Goal: Information Seeking & Learning: Learn about a topic

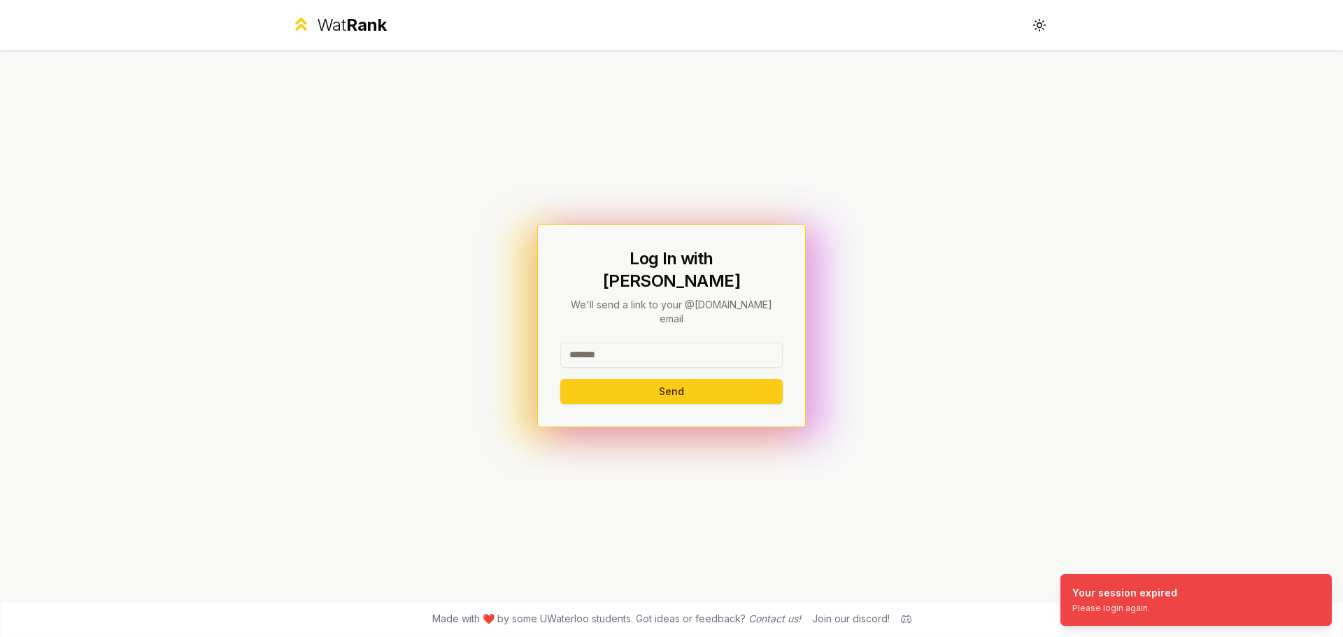
click at [614, 343] on input at bounding box center [671, 355] width 222 height 25
type input "****"
click at [560, 379] on button "Send" at bounding box center [671, 391] width 222 height 25
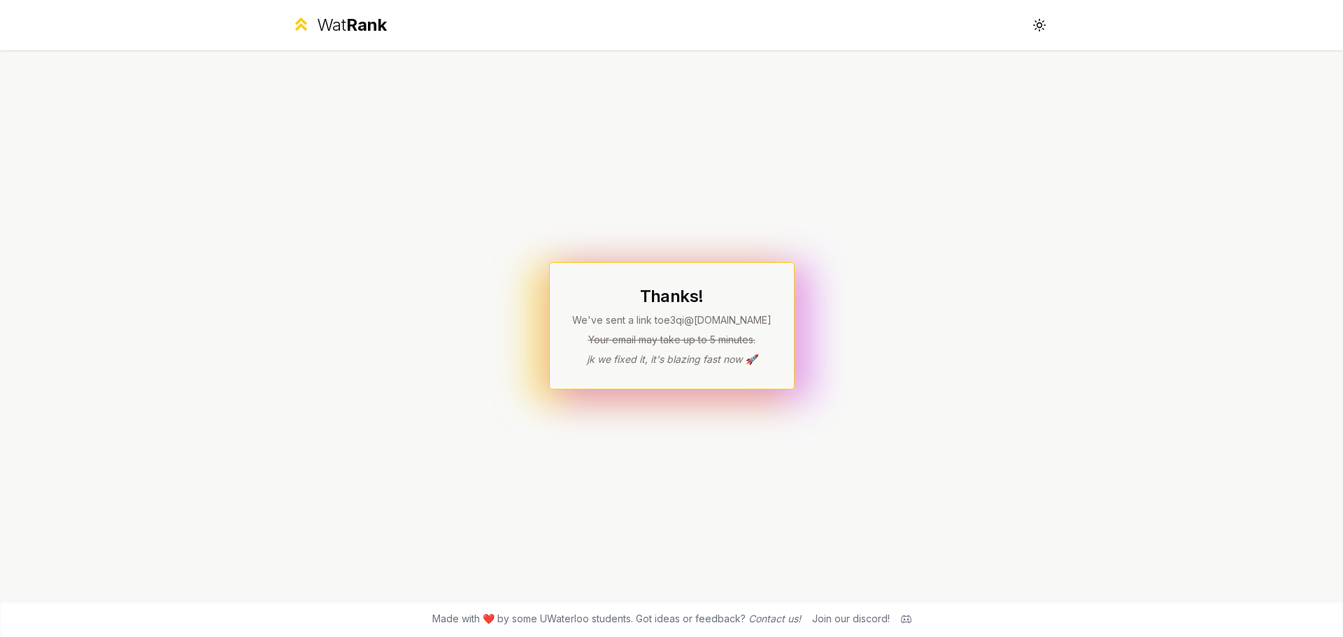
click at [367, 27] on span "Rank" at bounding box center [366, 25] width 41 height 20
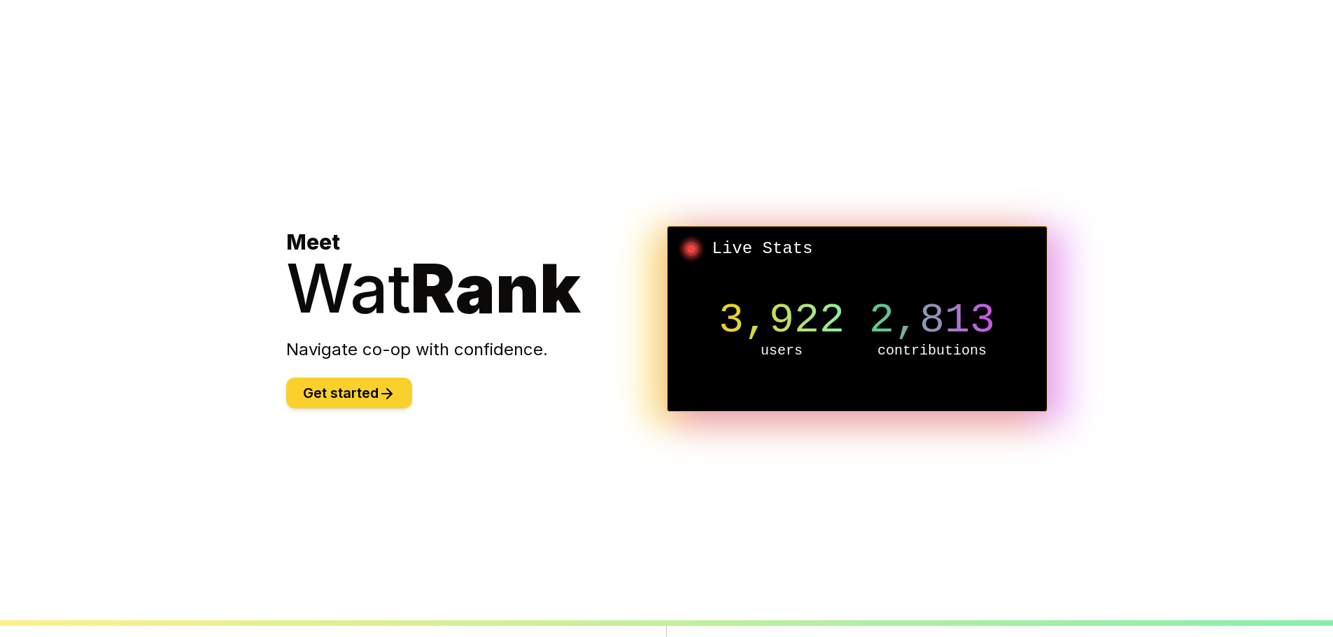
click at [358, 396] on button "Get started" at bounding box center [349, 393] width 126 height 31
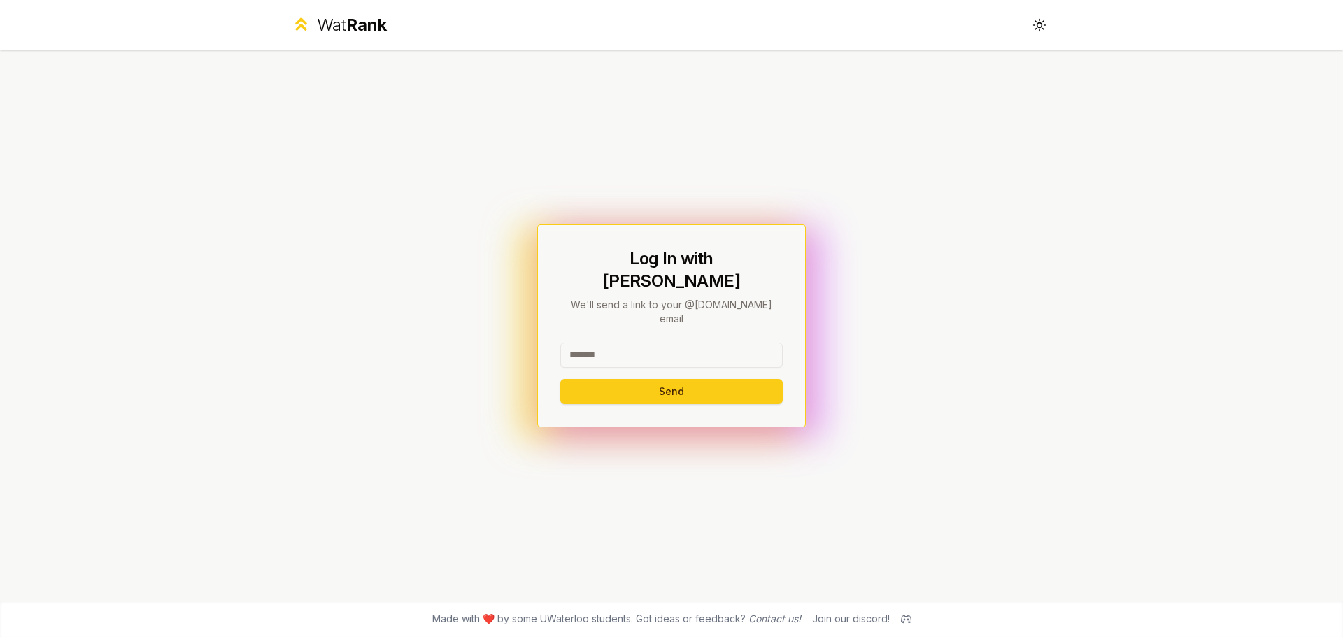
click at [588, 343] on input at bounding box center [671, 355] width 222 height 25
type input "****"
click at [560, 379] on button "Send" at bounding box center [671, 391] width 222 height 25
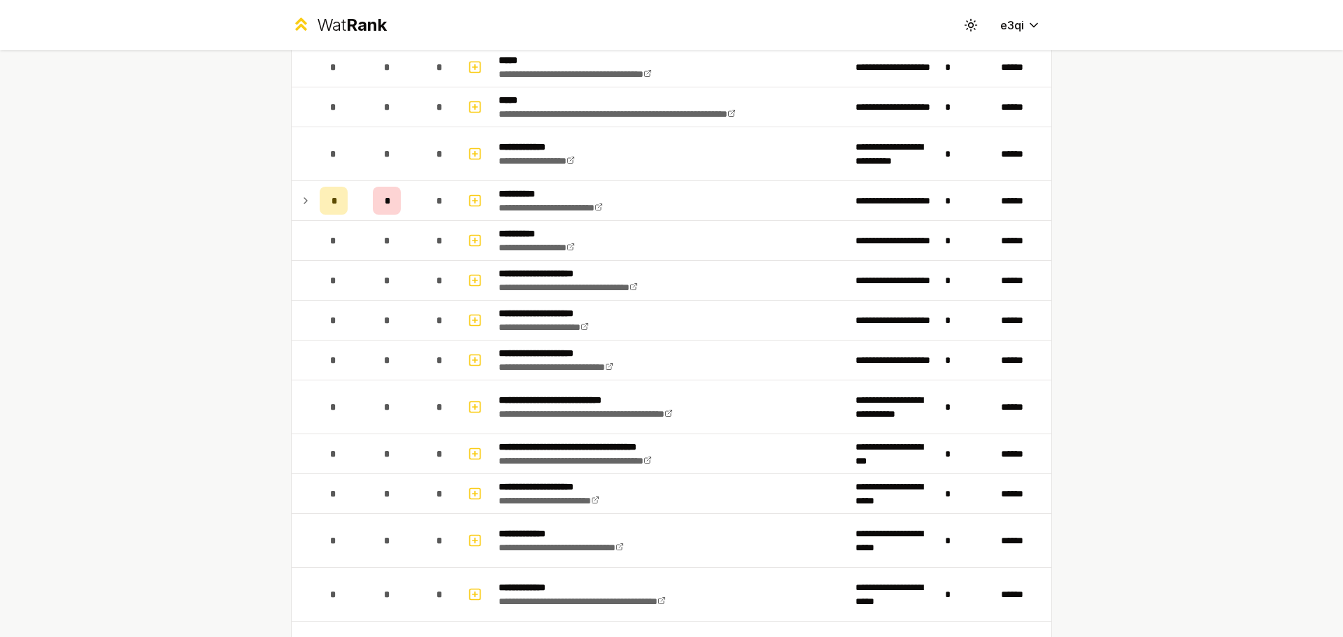
scroll to position [682, 0]
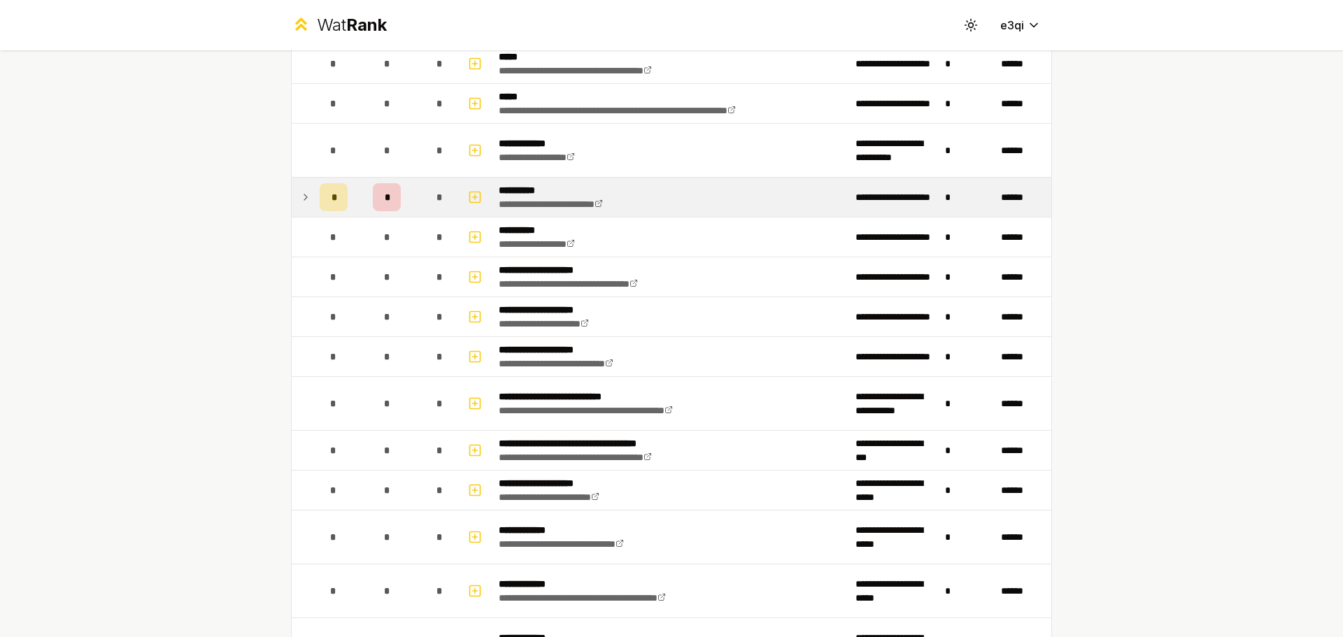
click at [305, 197] on icon at bounding box center [305, 197] width 11 height 17
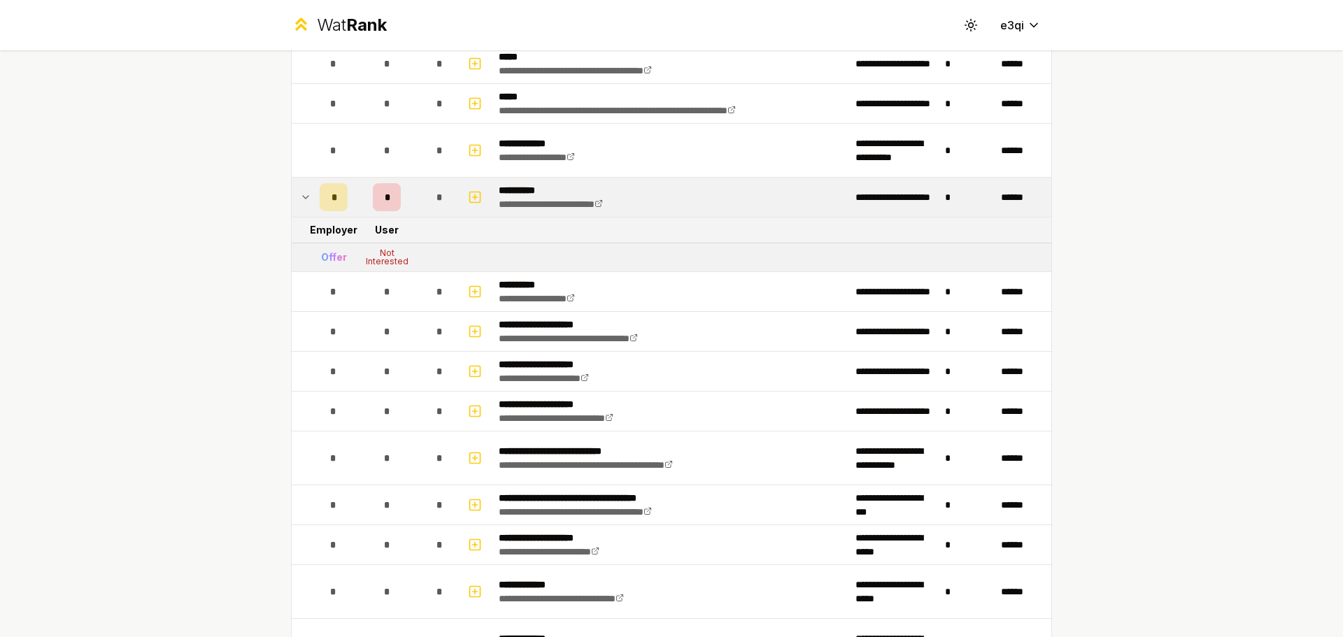
click at [302, 201] on icon at bounding box center [305, 197] width 11 height 17
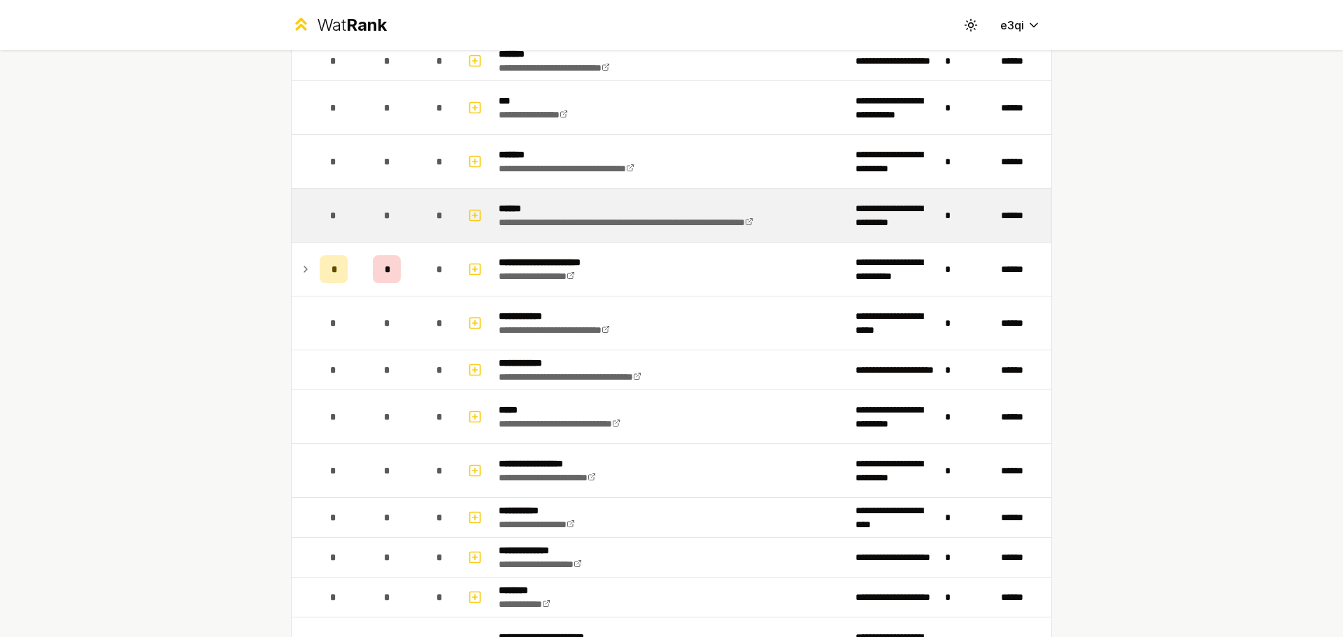
scroll to position [2102, 0]
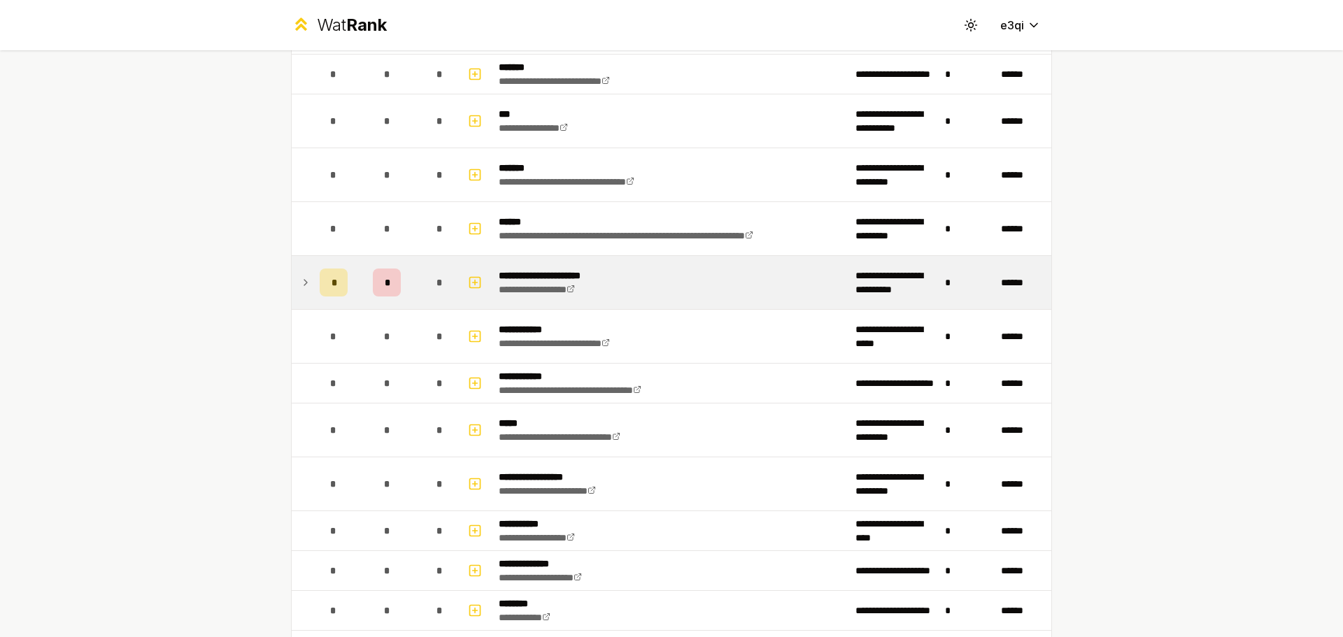
click at [304, 283] on icon at bounding box center [305, 283] width 3 height 6
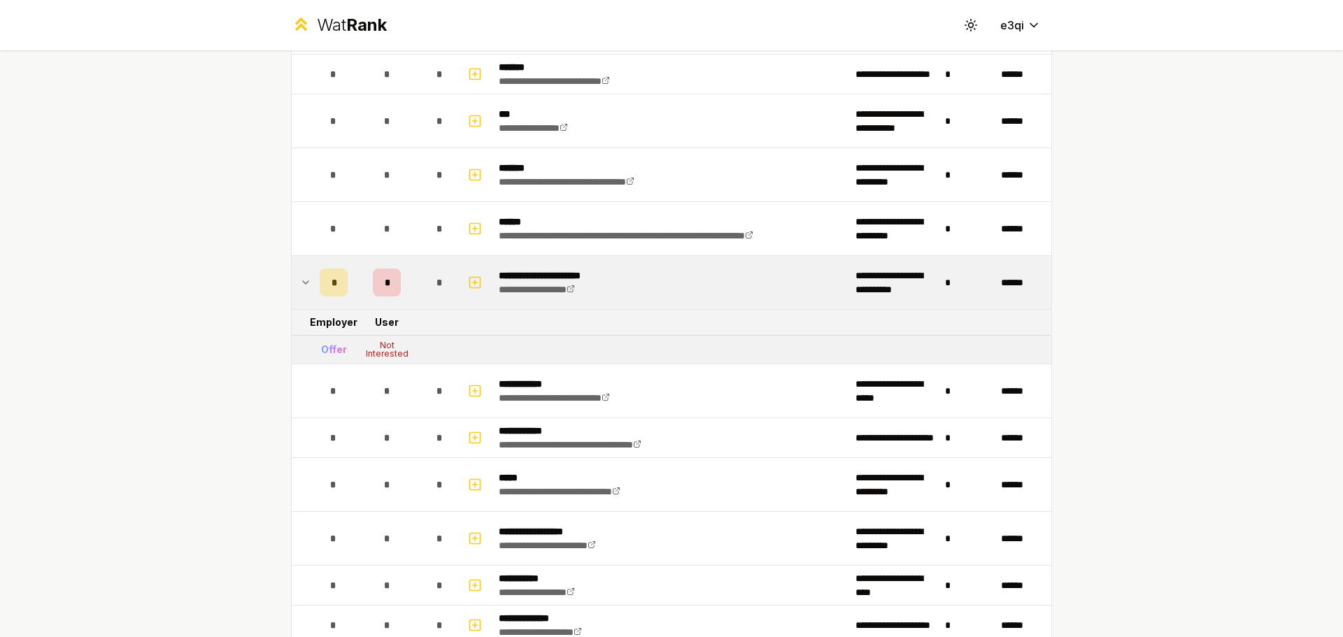
click at [303, 283] on icon at bounding box center [306, 282] width 6 height 3
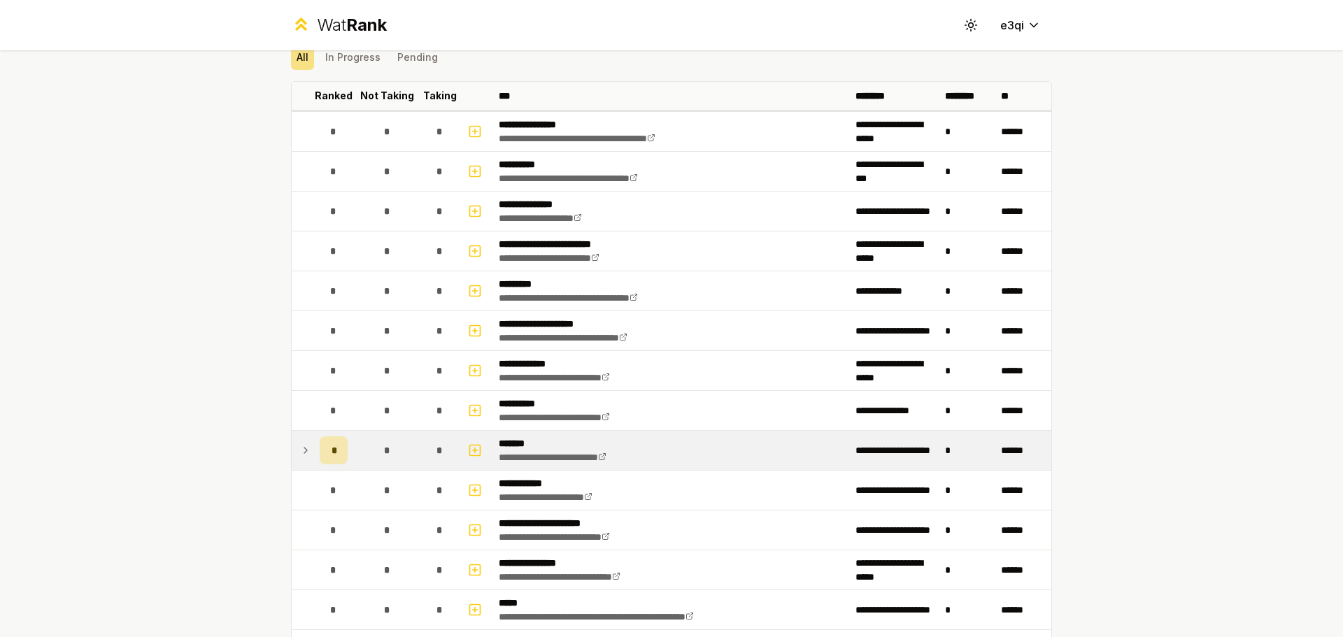
scroll to position [57, 0]
click at [302, 455] on icon at bounding box center [305, 449] width 11 height 17
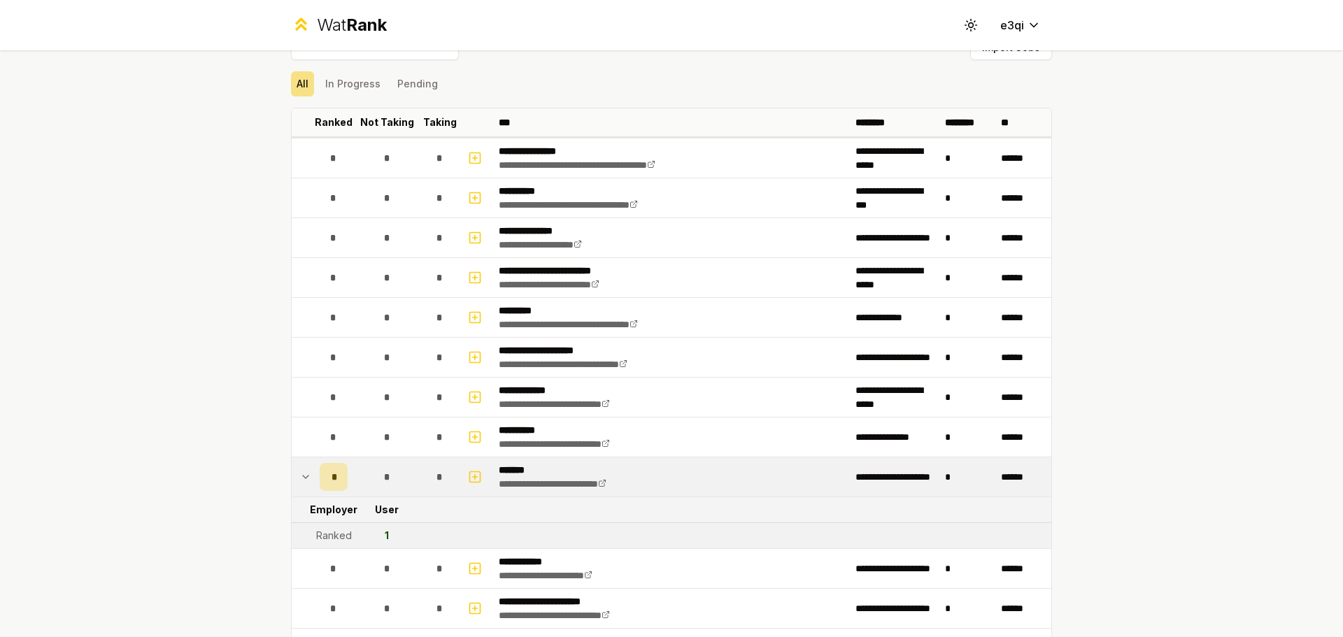
scroll to position [29, 0]
click at [300, 477] on icon at bounding box center [305, 477] width 11 height 17
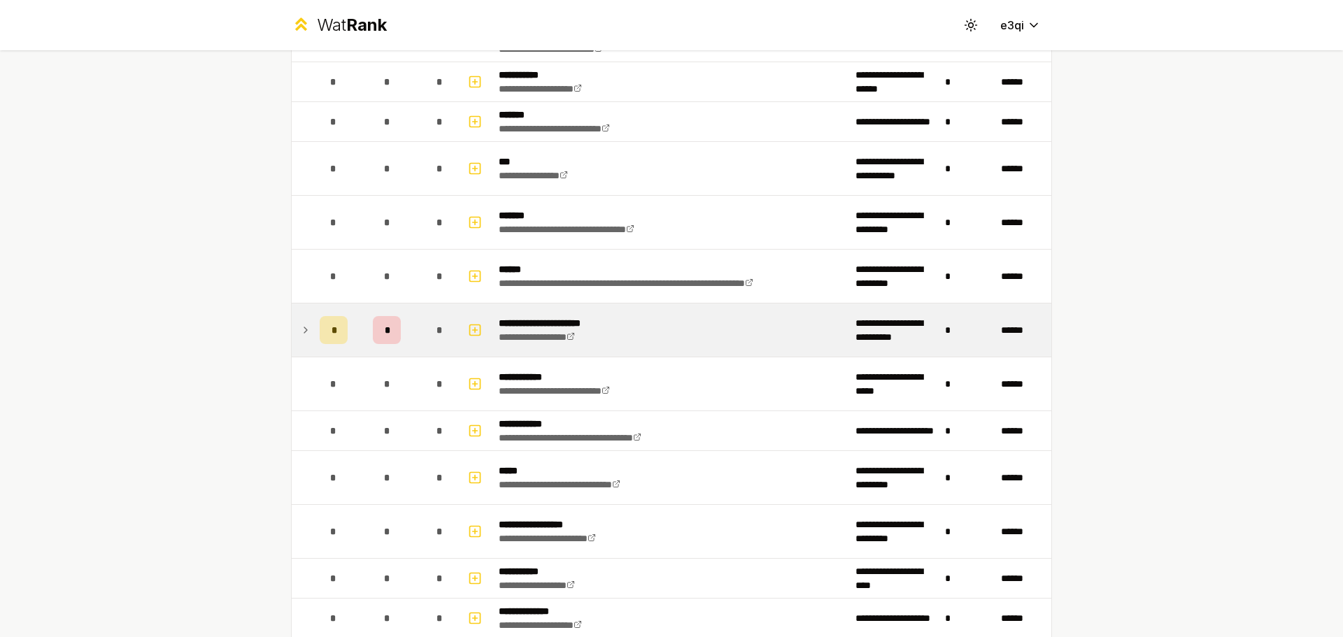
scroll to position [2062, 0]
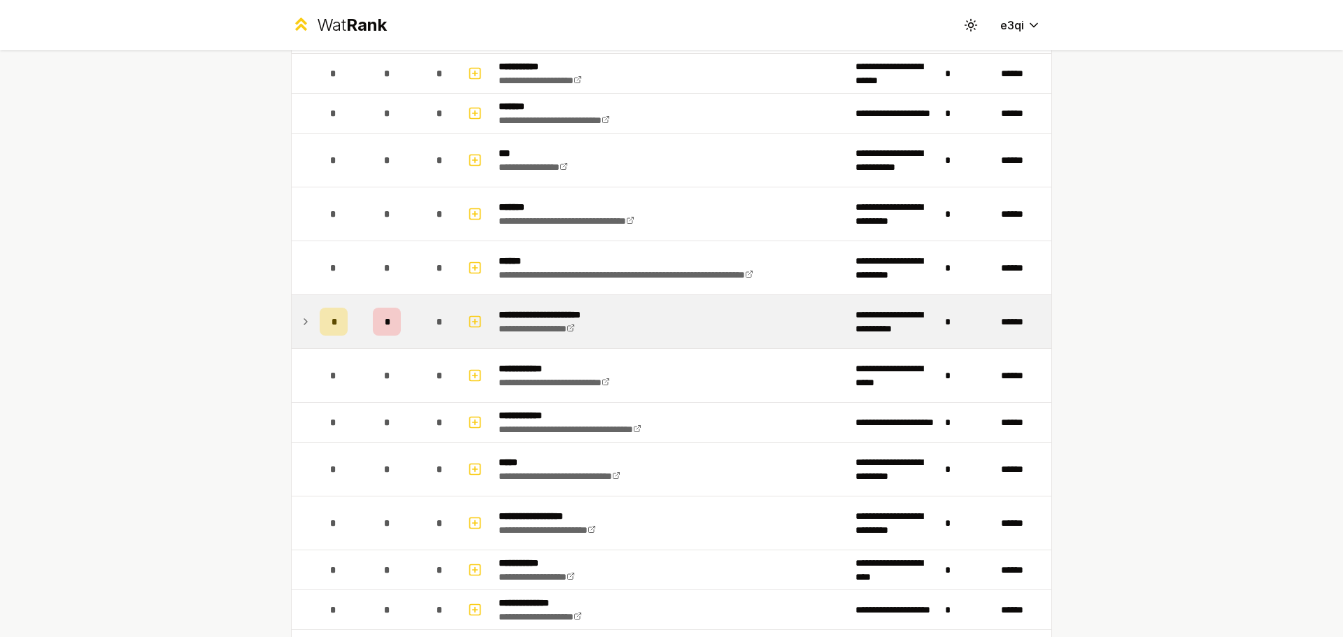
click at [321, 322] on div "*" at bounding box center [334, 322] width 28 height 28
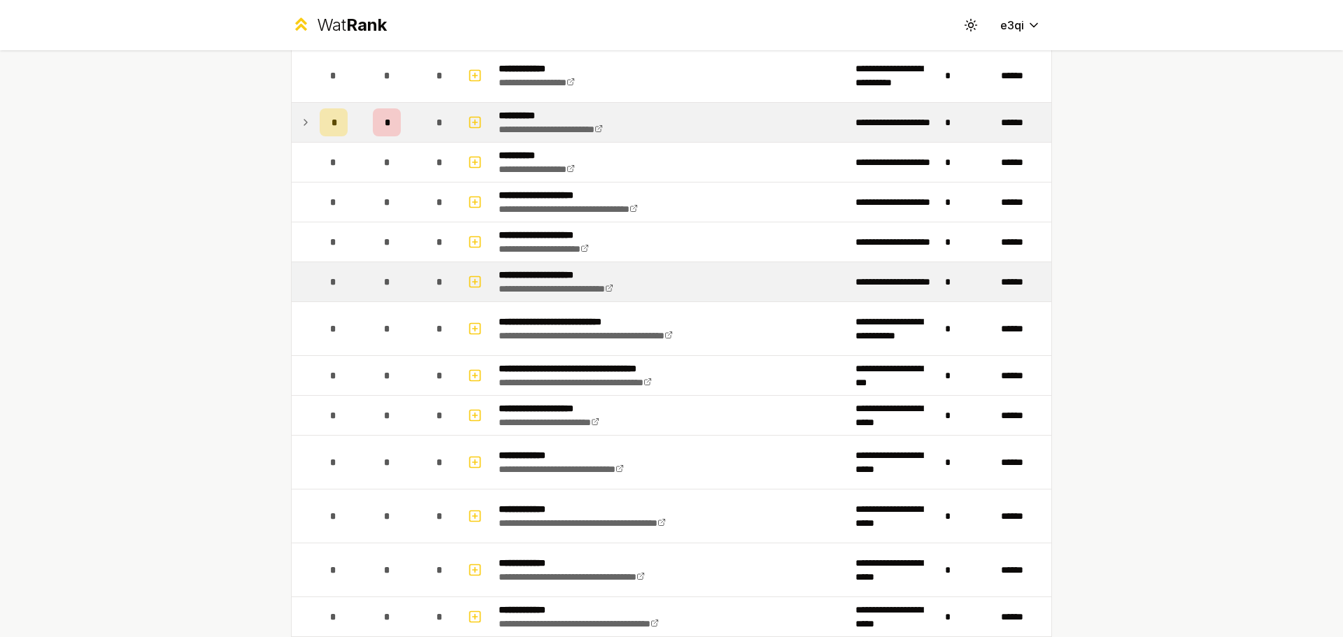
scroll to position [756, 0]
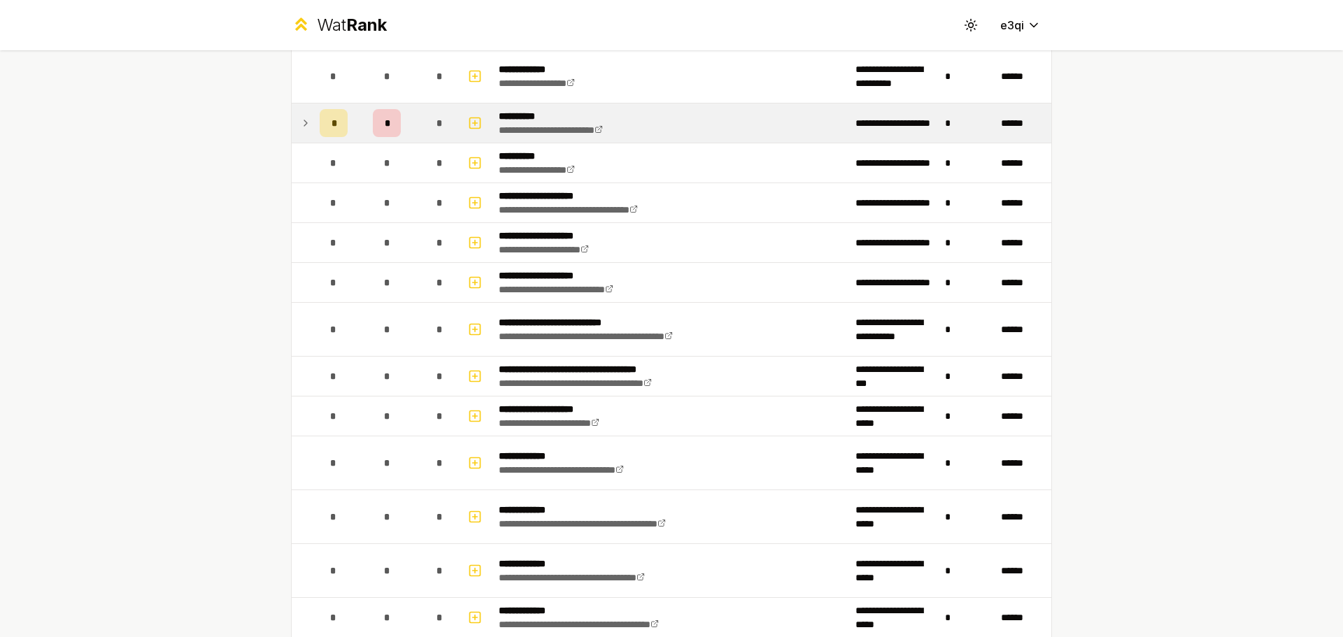
click at [323, 124] on div "*" at bounding box center [334, 123] width 28 height 28
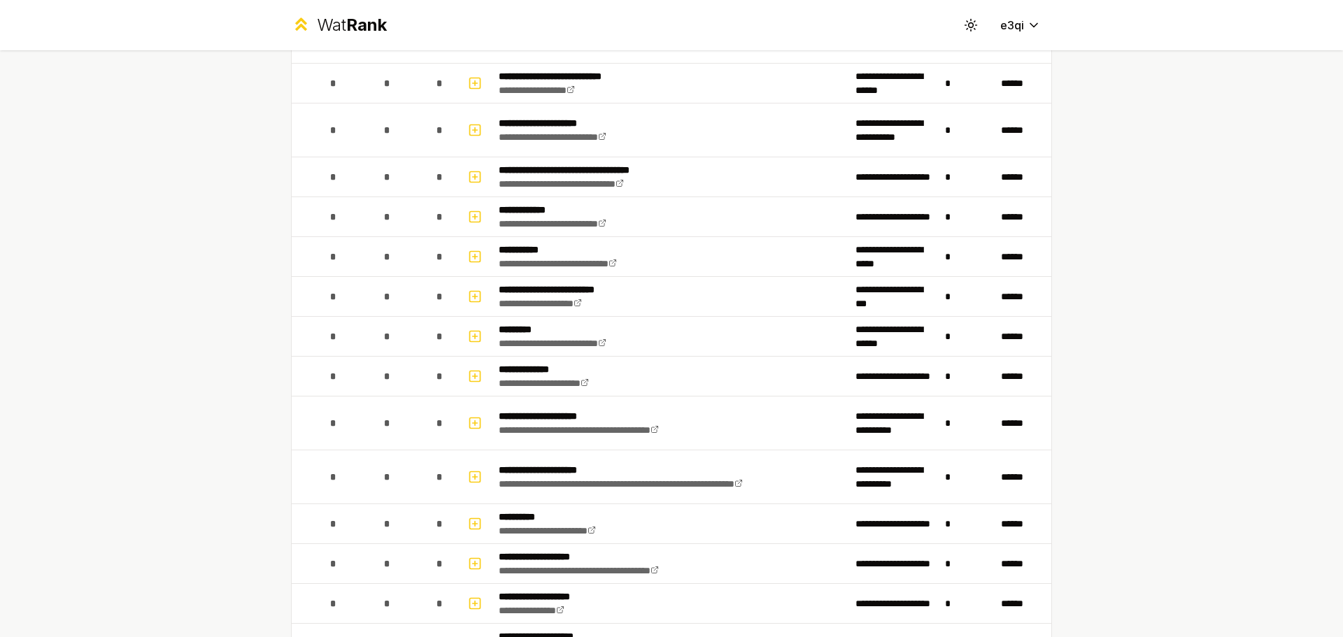
scroll to position [4218, 0]
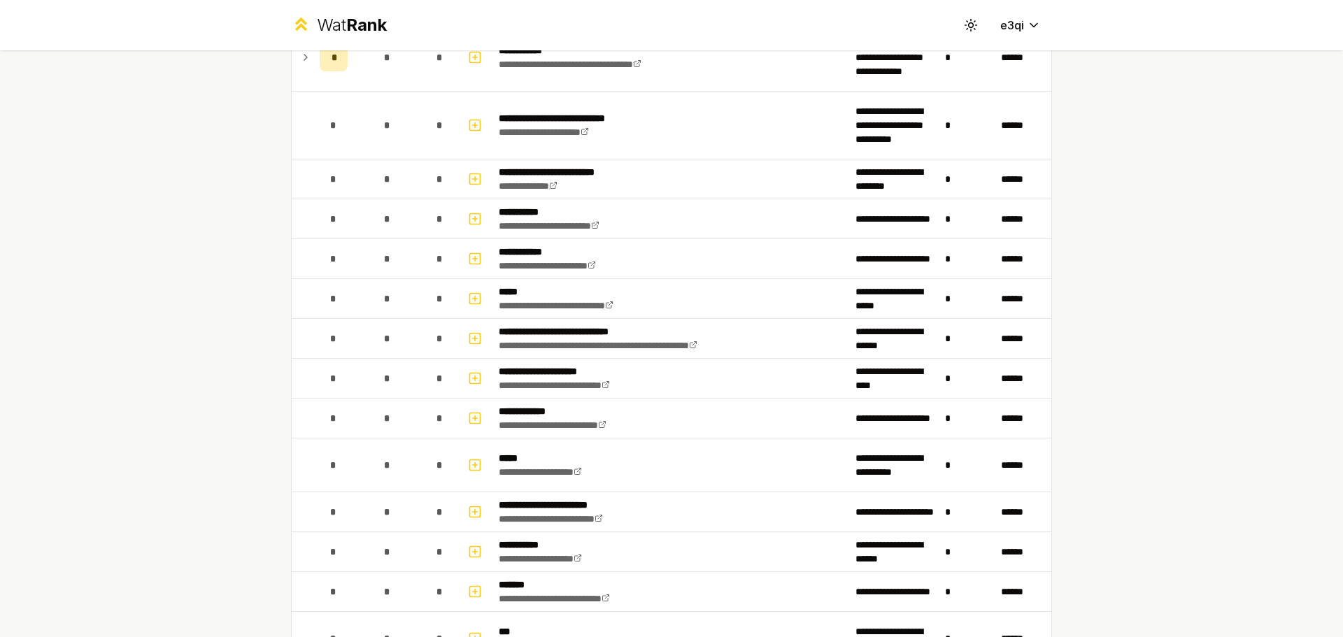
scroll to position [1354, 0]
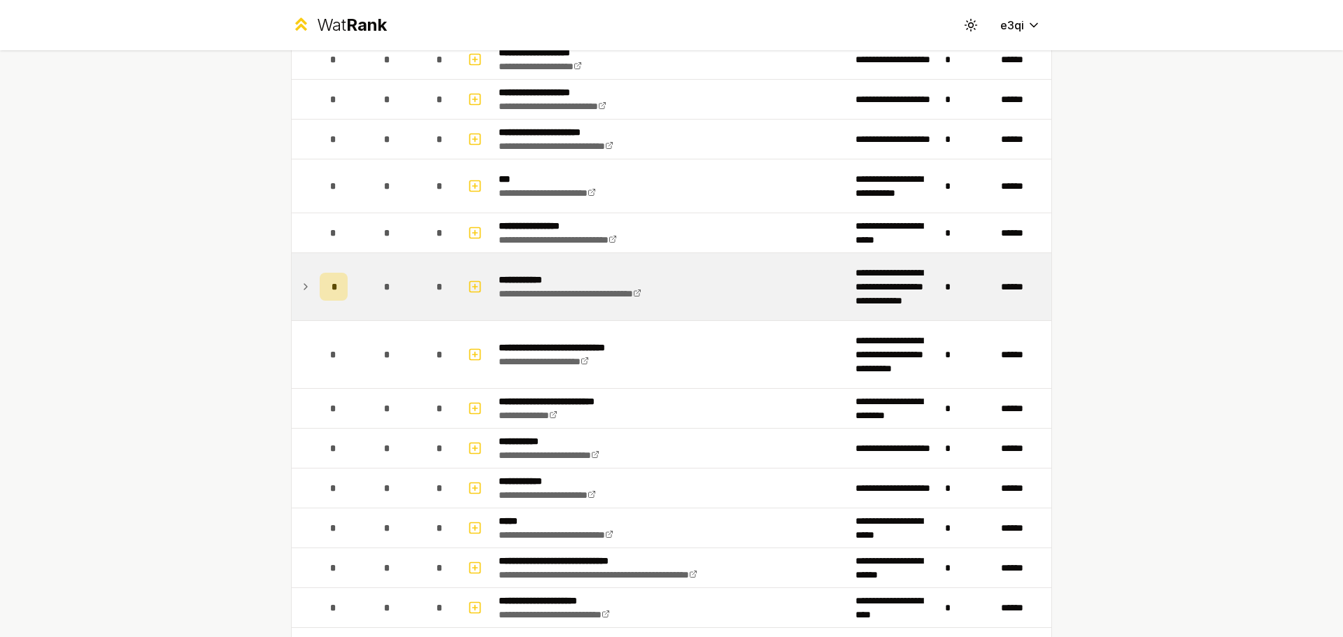
click at [300, 289] on icon at bounding box center [305, 286] width 11 height 17
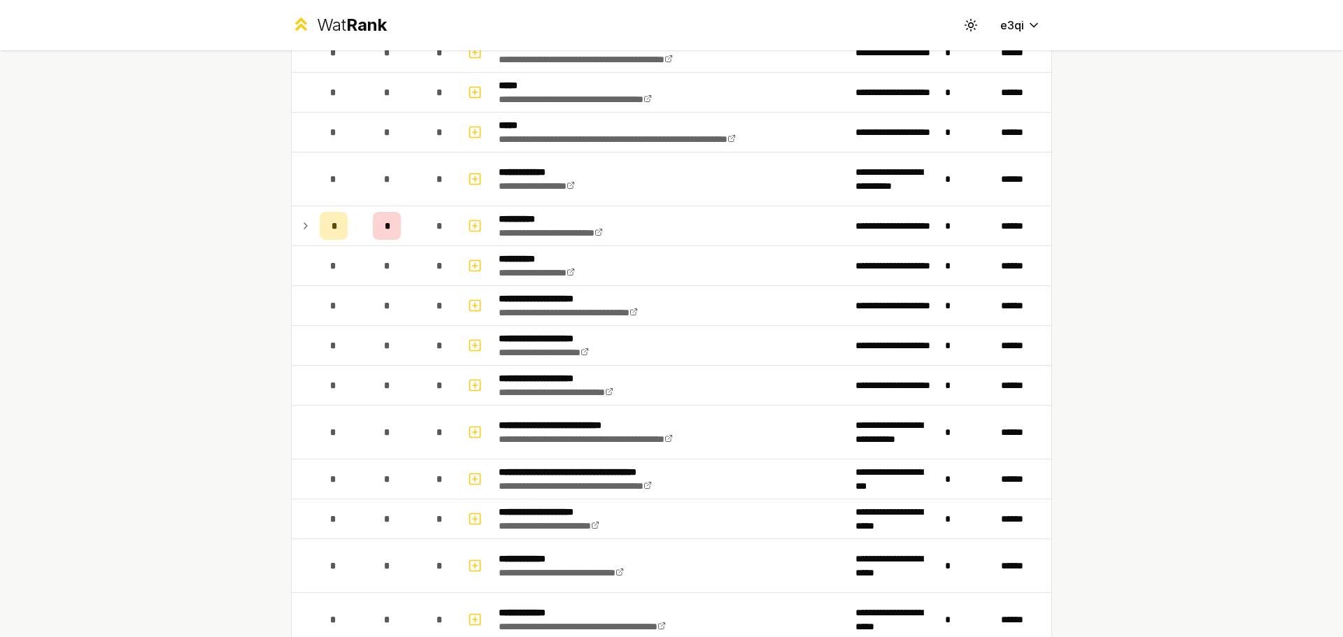
scroll to position [505, 0]
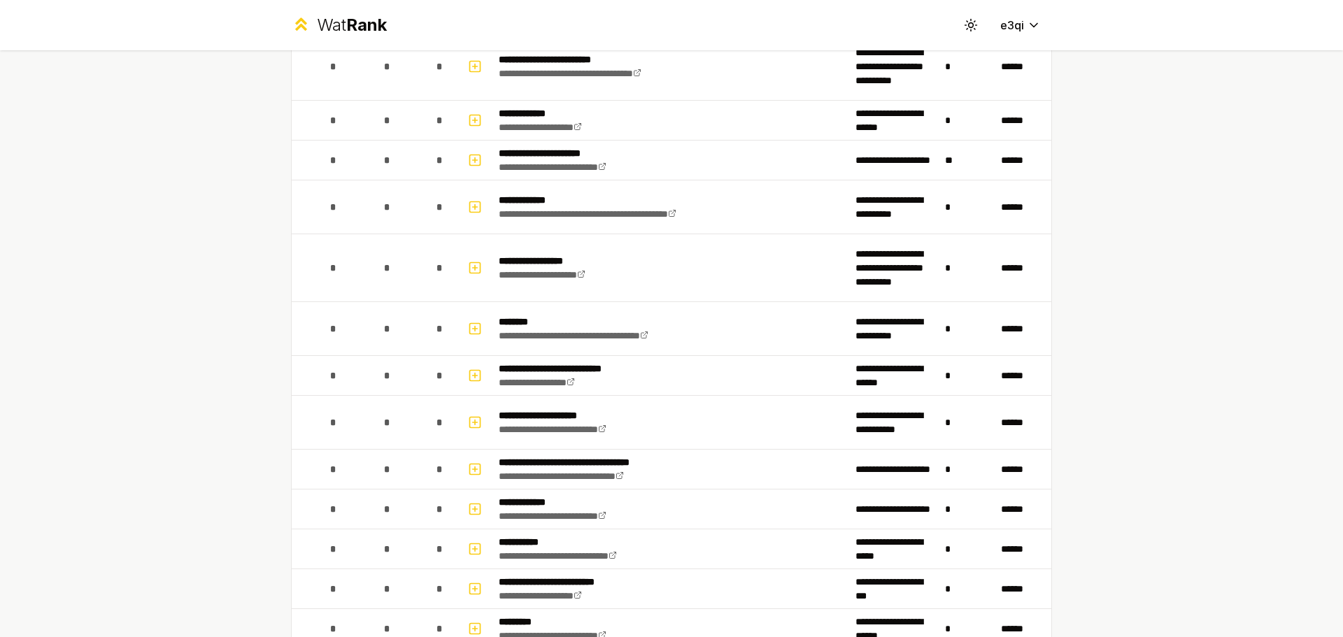
scroll to position [4109, 0]
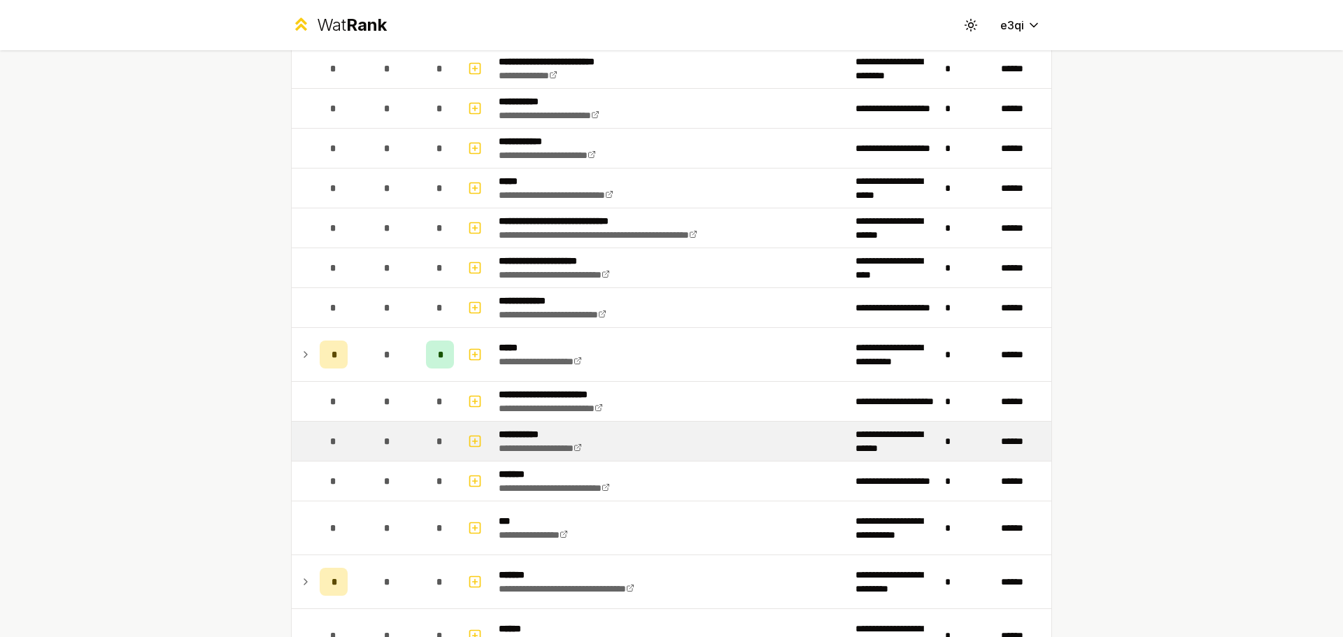
scroll to position [1695, 0]
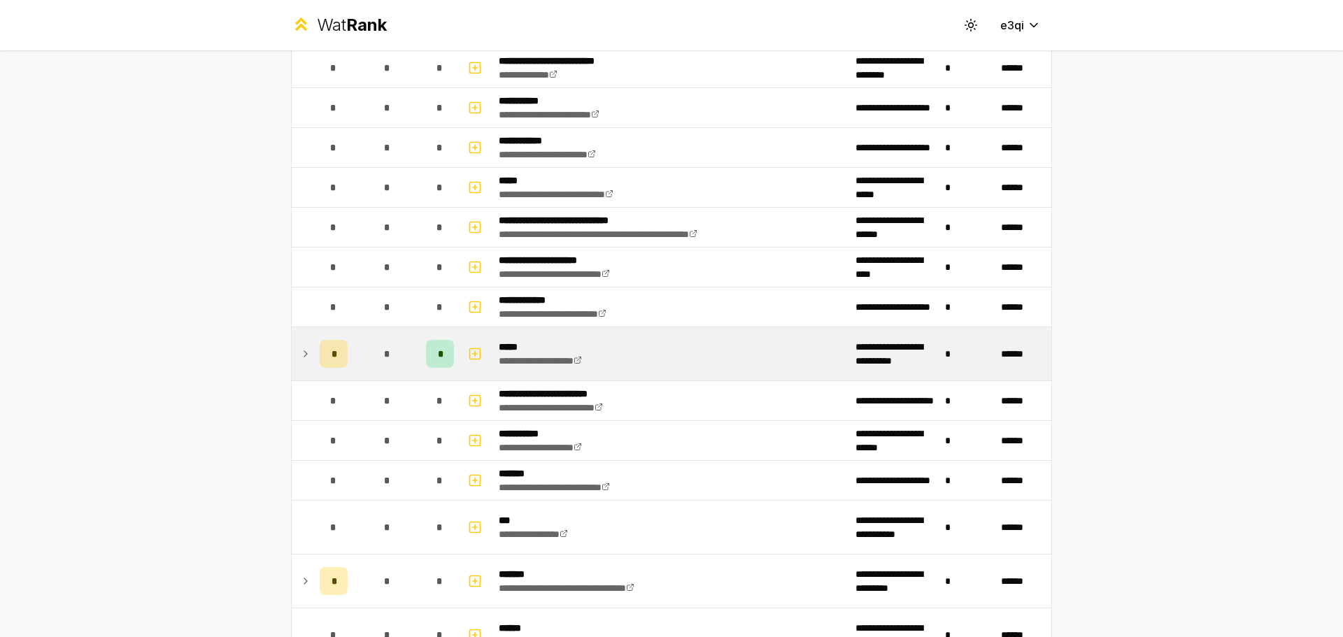
click at [314, 353] on td "*" at bounding box center [333, 353] width 39 height 53
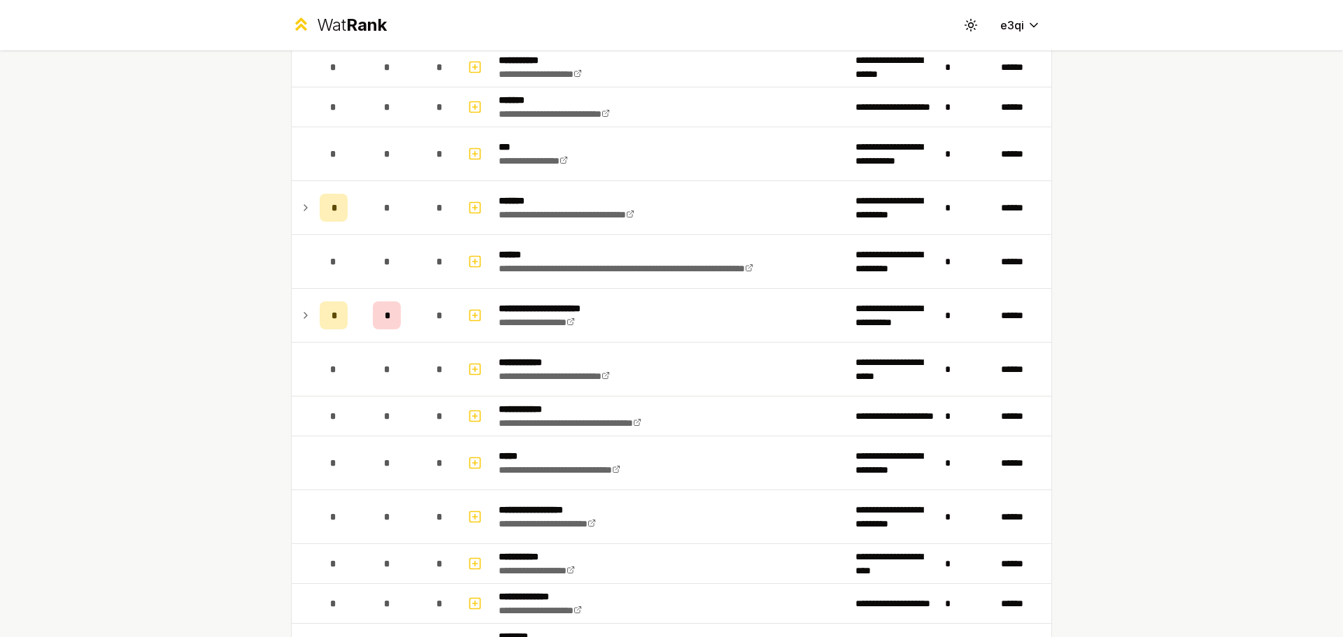
scroll to position [2130, 0]
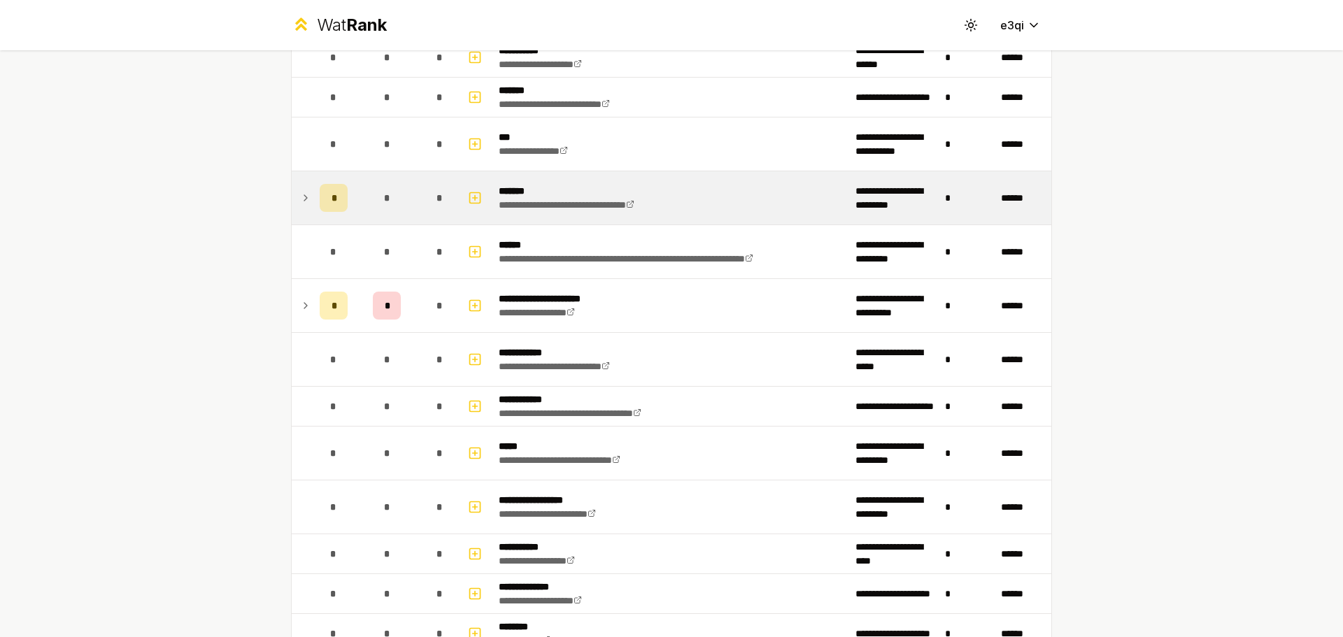
click at [314, 199] on td "*" at bounding box center [333, 197] width 39 height 53
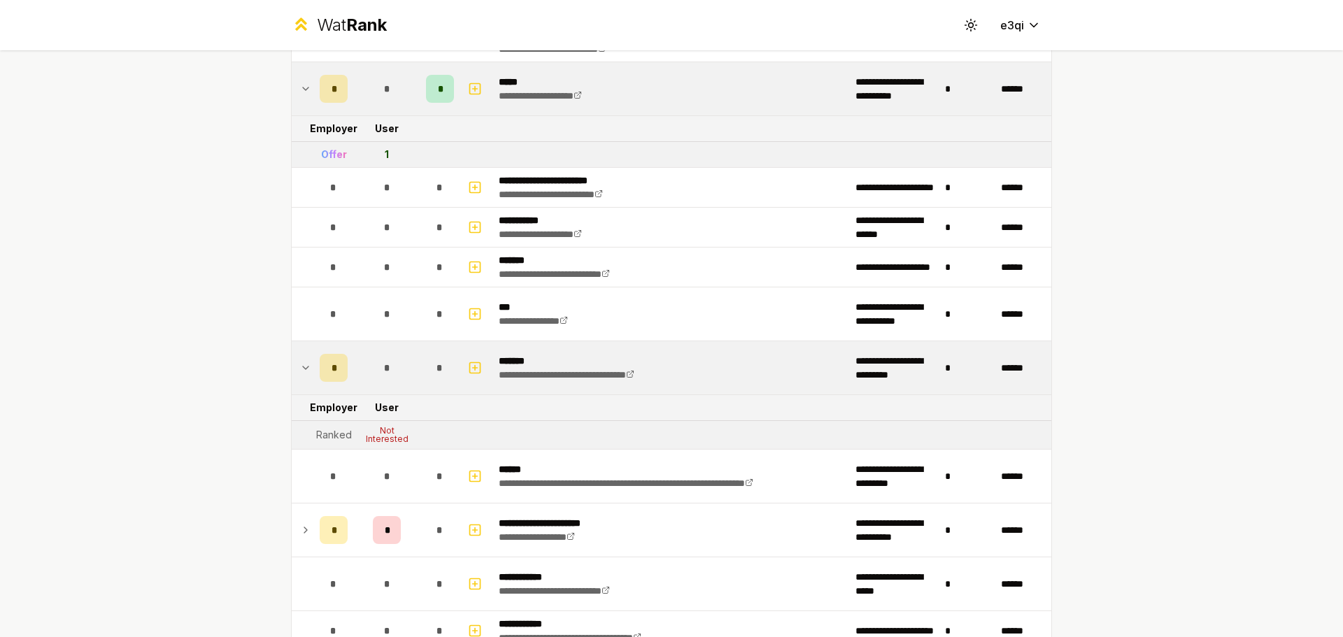
scroll to position [1969, 0]
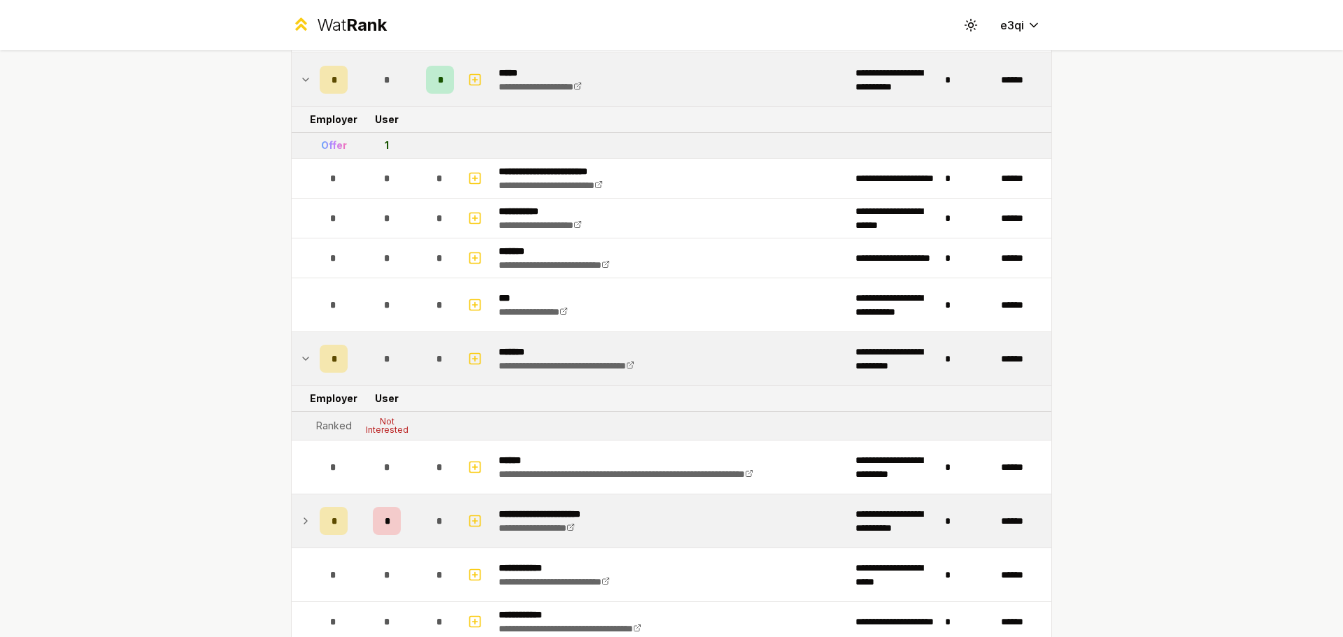
click at [320, 524] on div "*" at bounding box center [334, 521] width 28 height 28
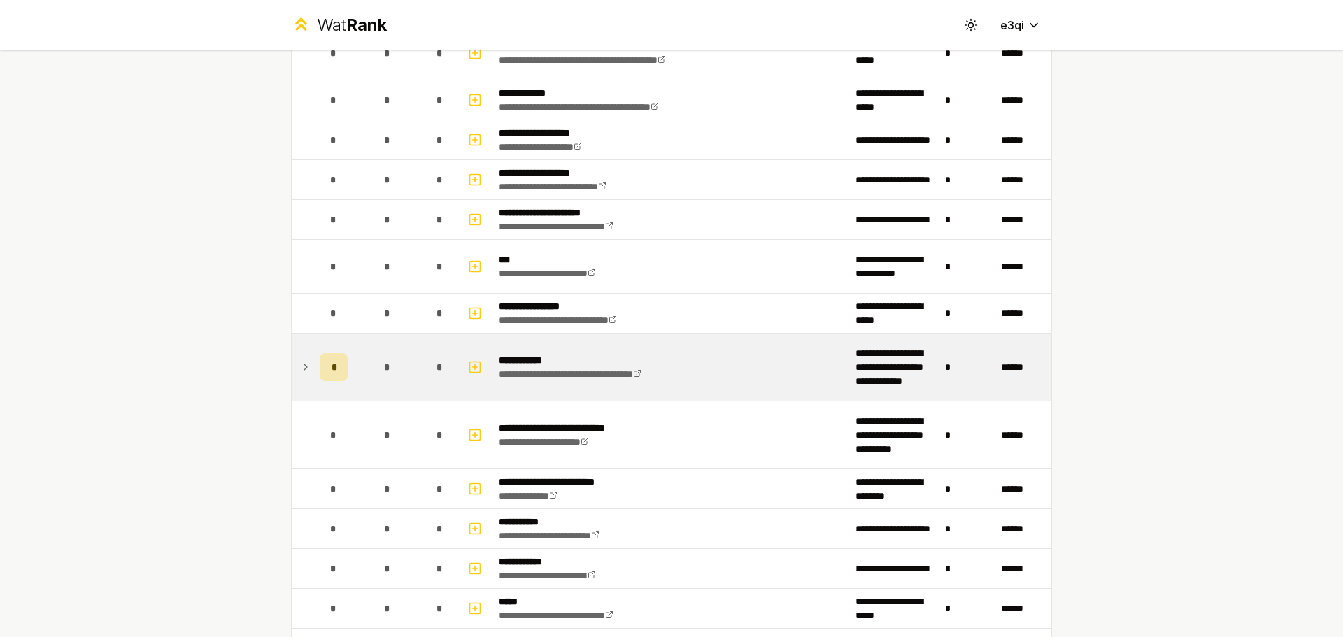
scroll to position [1273, 0]
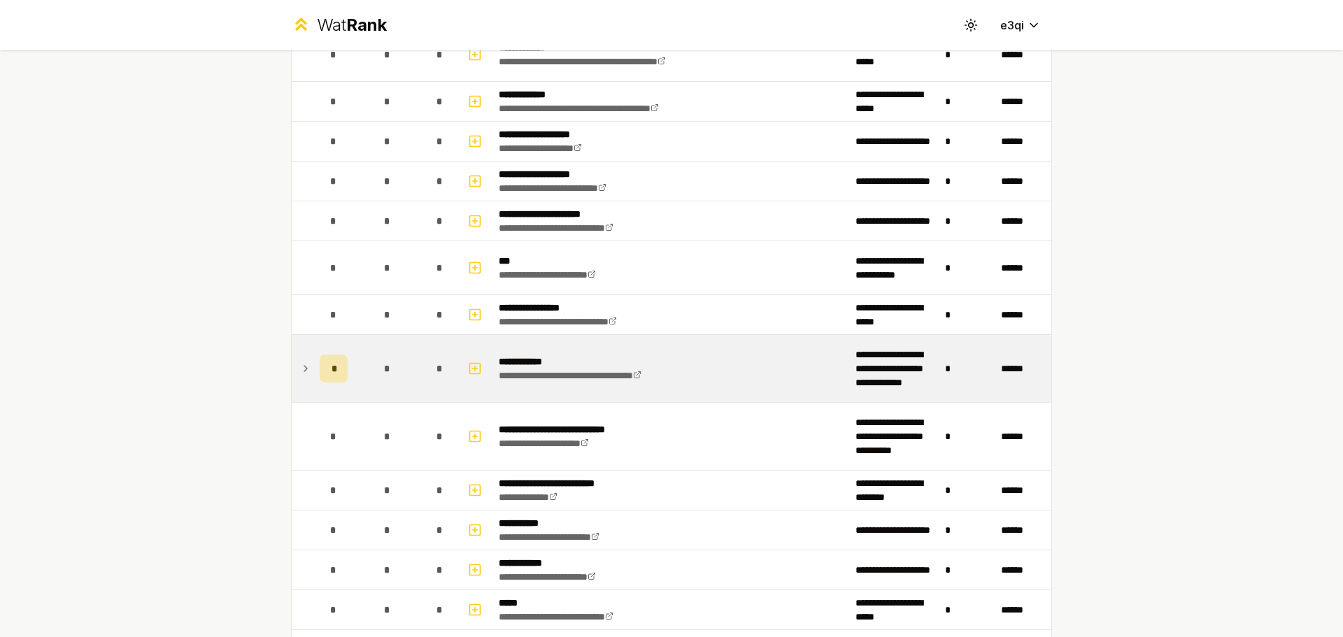
click at [332, 364] on span "*" at bounding box center [334, 369] width 4 height 14
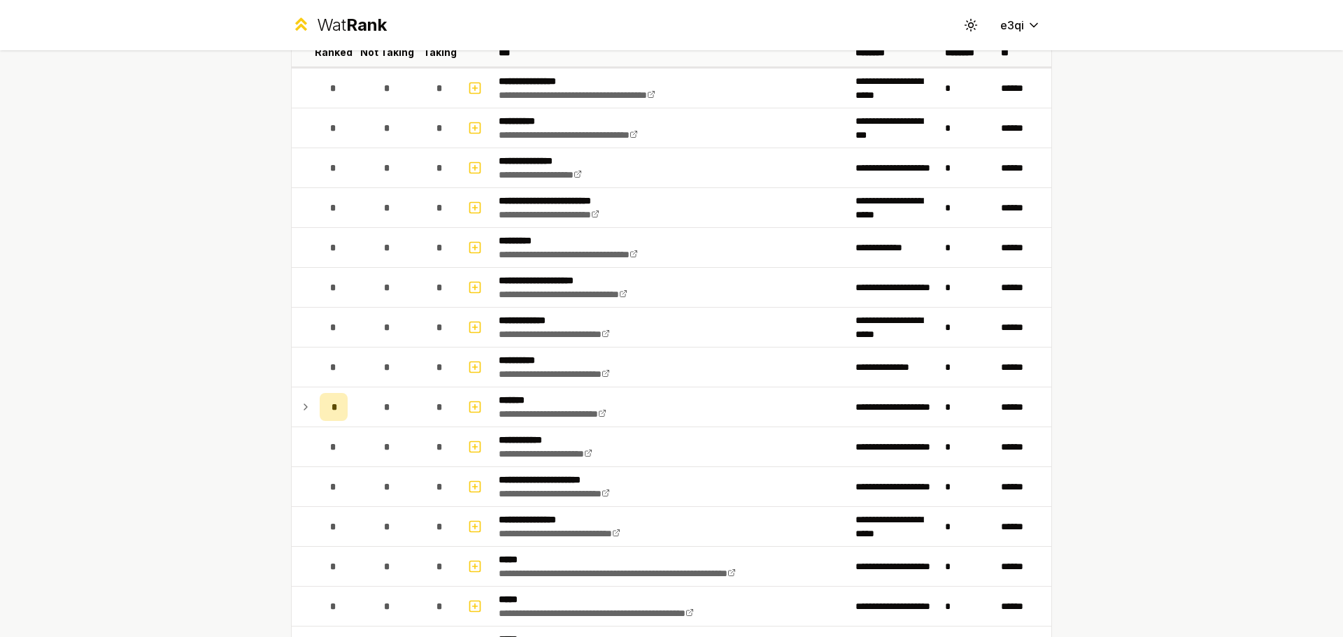
scroll to position [0, 0]
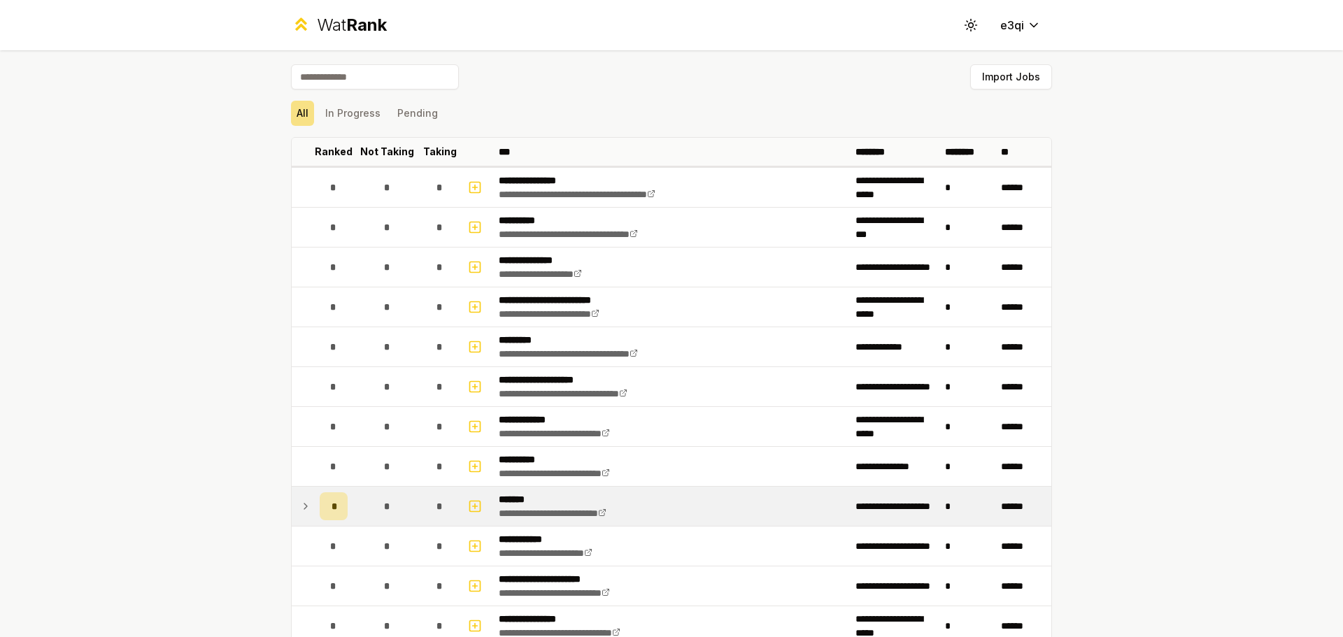
click at [304, 501] on icon at bounding box center [305, 506] width 11 height 17
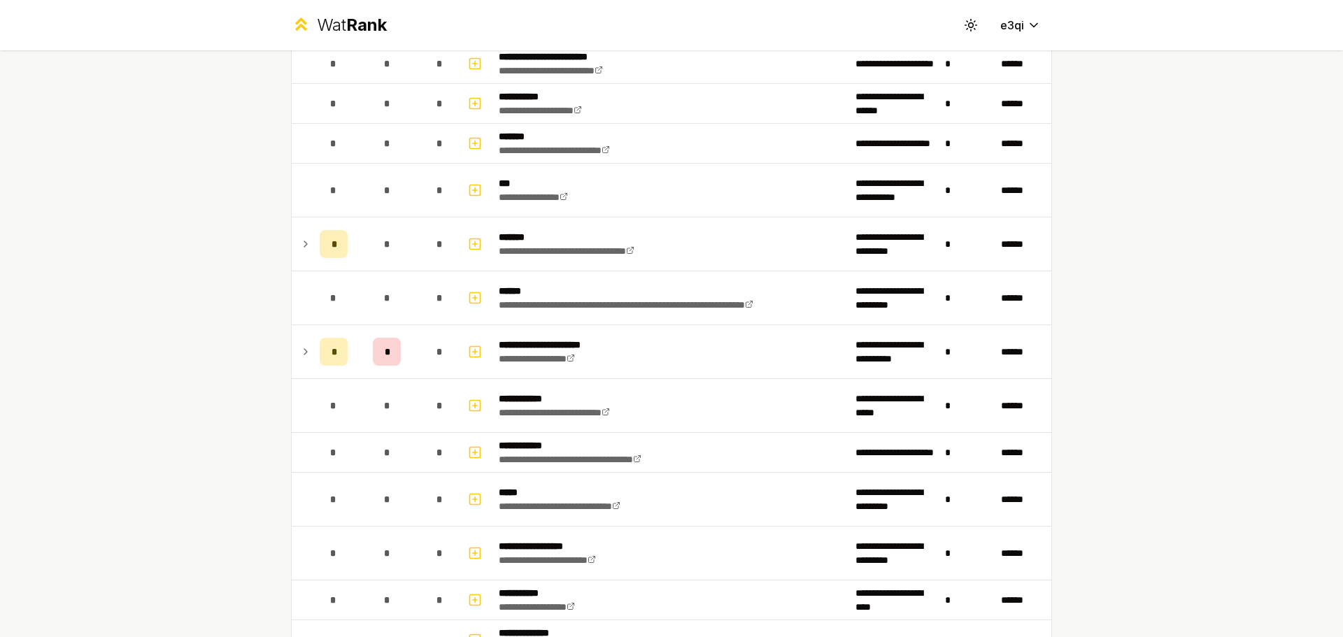
scroll to position [2035, 0]
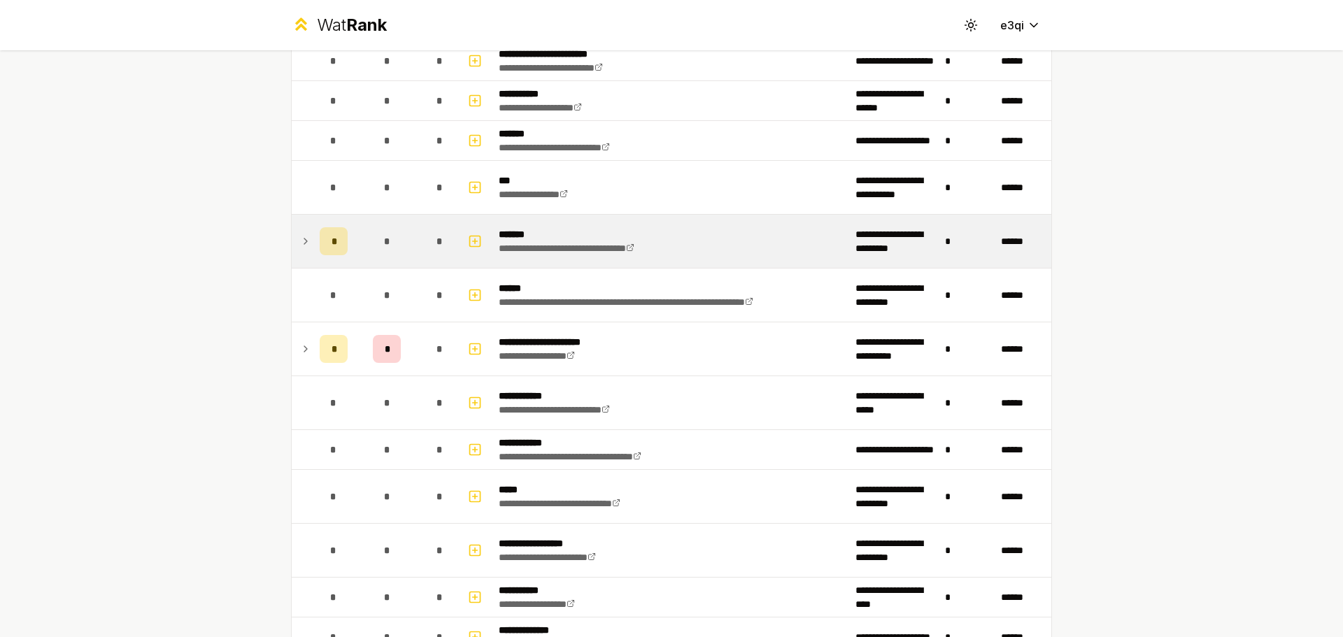
click at [302, 254] on td at bounding box center [303, 241] width 22 height 53
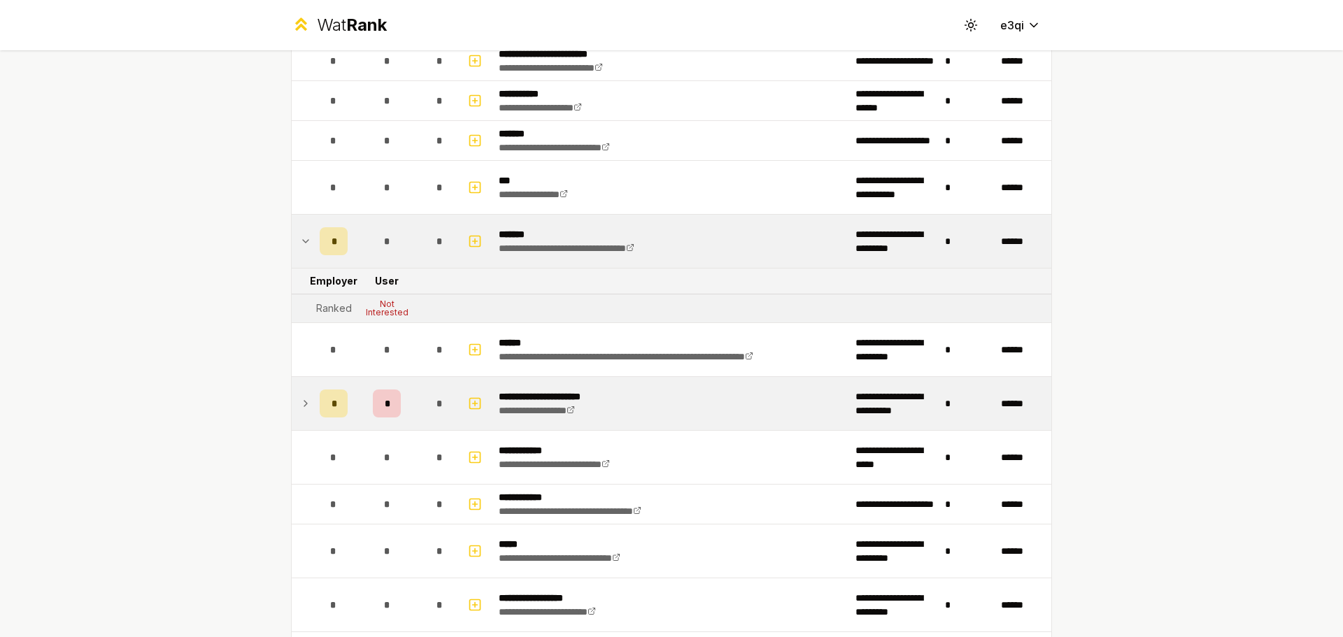
click at [305, 399] on icon at bounding box center [305, 403] width 11 height 17
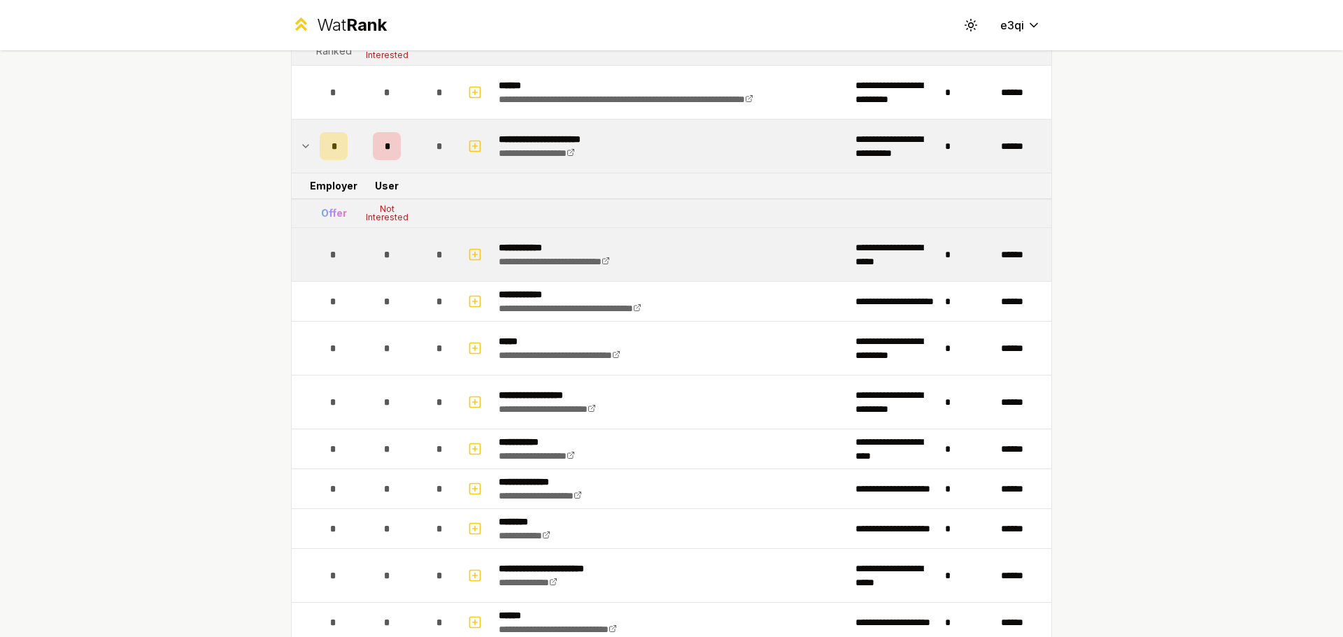
scroll to position [2293, 0]
click at [326, 238] on td "*" at bounding box center [333, 254] width 39 height 53
click at [383, 260] on span "*" at bounding box center [386, 255] width 6 height 14
click at [478, 254] on button "button" at bounding box center [475, 254] width 20 height 22
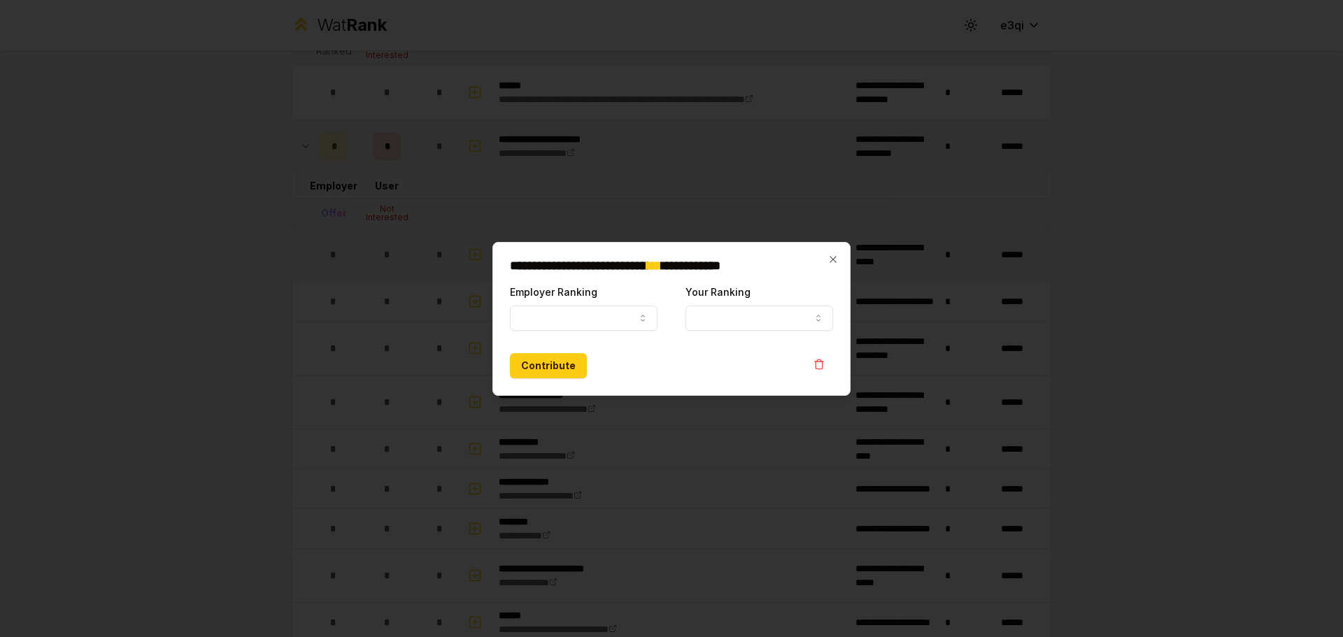
select select
click at [355, 258] on div at bounding box center [671, 318] width 1343 height 637
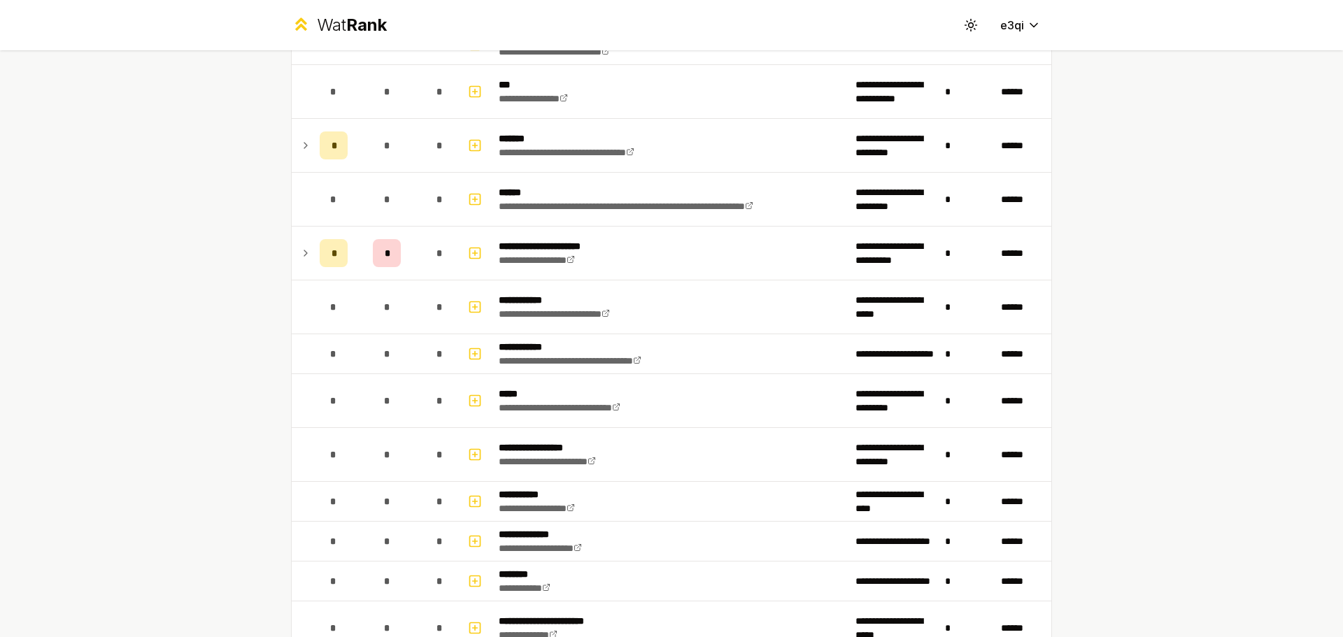
scroll to position [2134, 0]
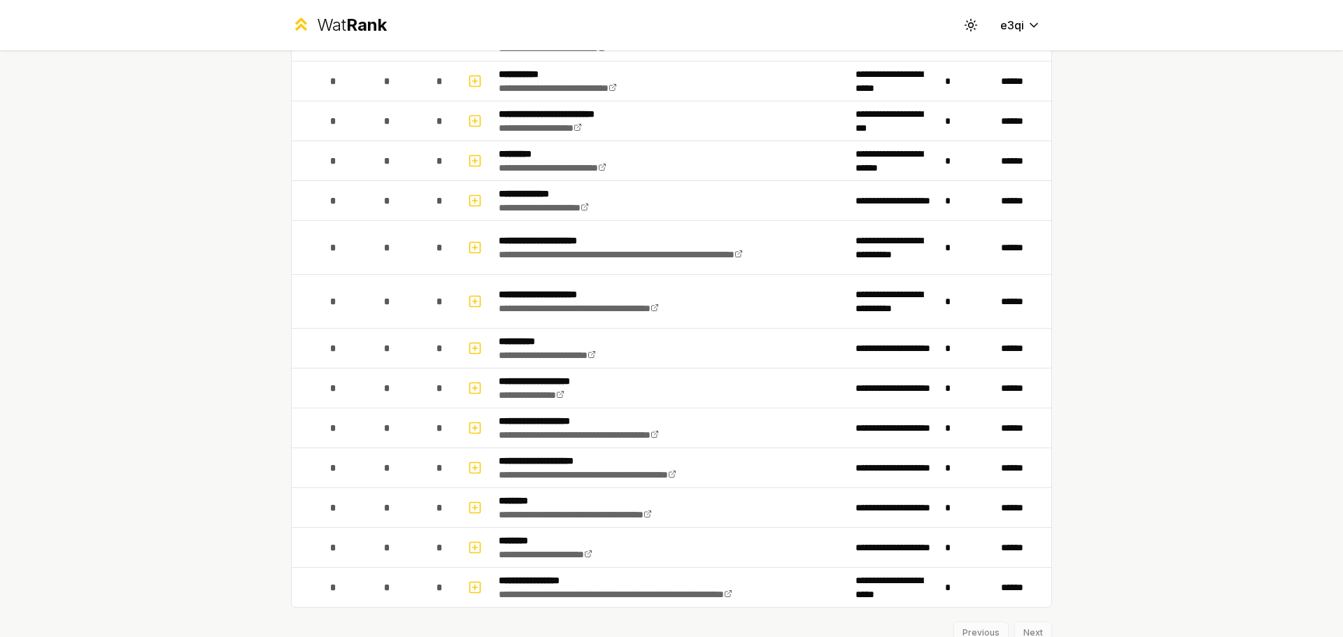
scroll to position [4109, 0]
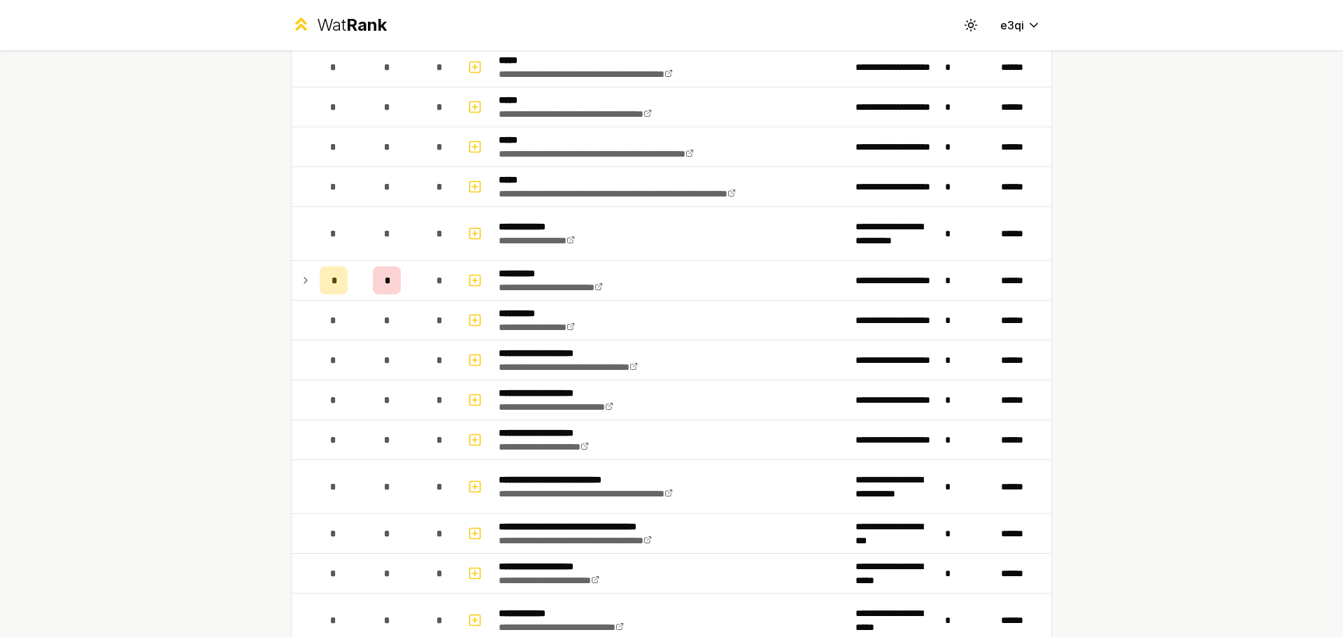
scroll to position [597, 0]
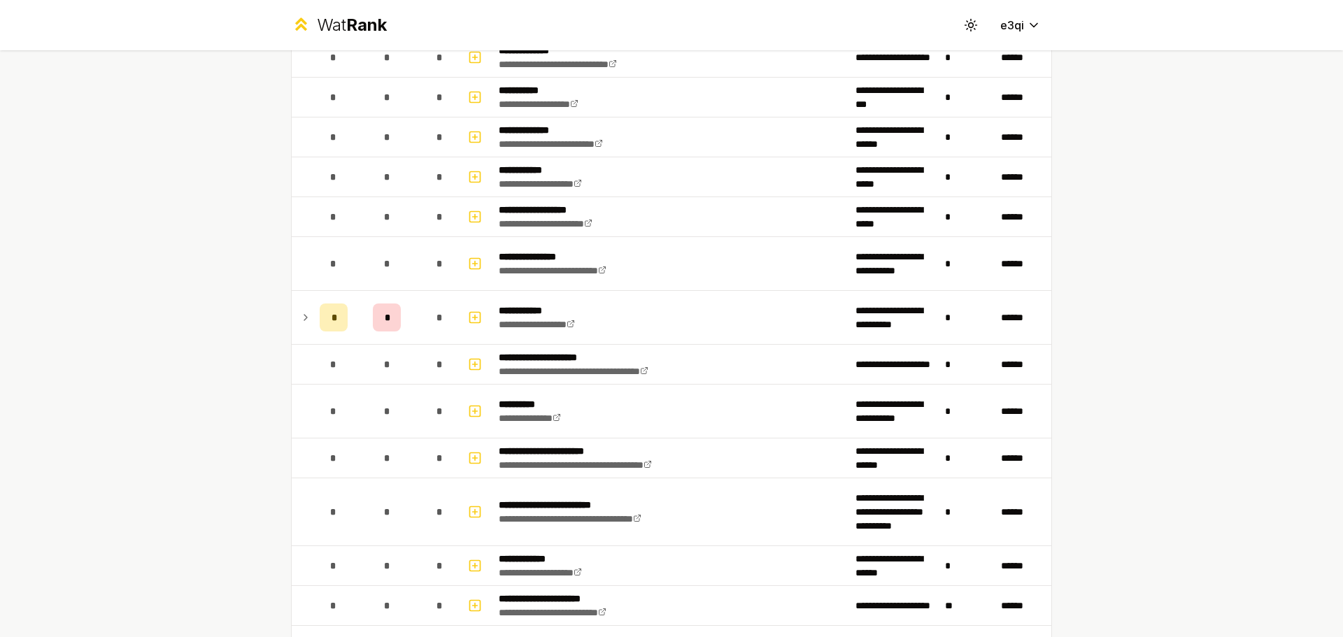
scroll to position [3138, 0]
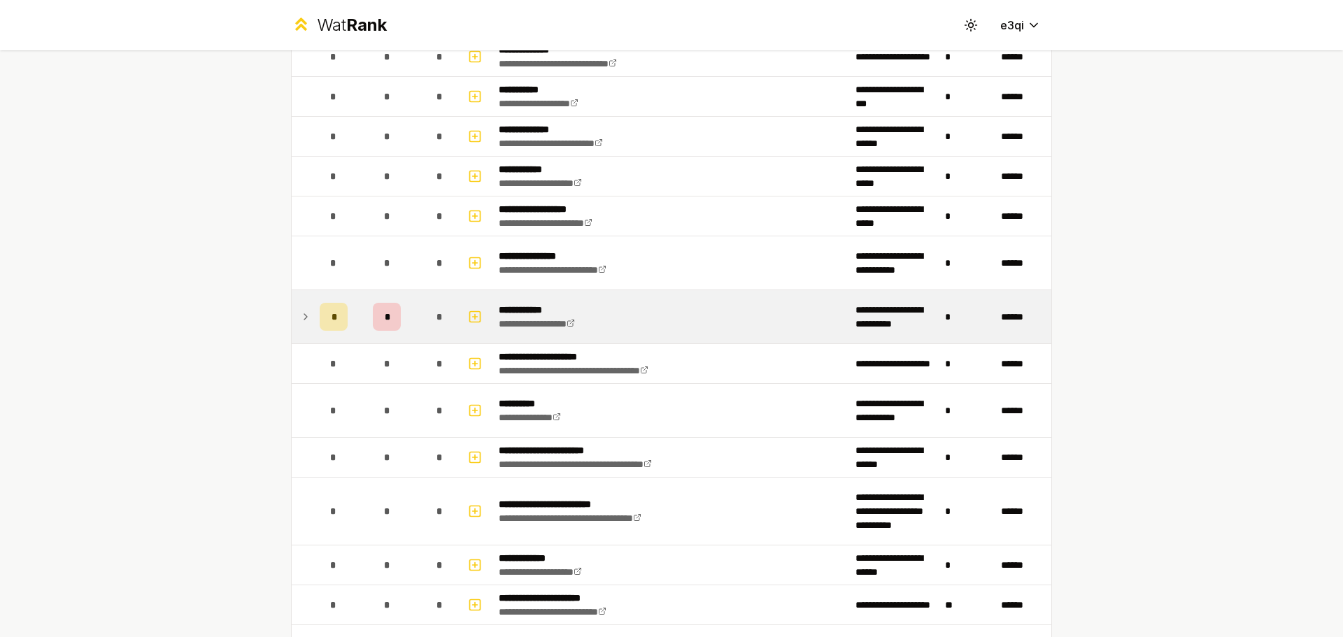
click at [330, 301] on td "*" at bounding box center [333, 316] width 39 height 53
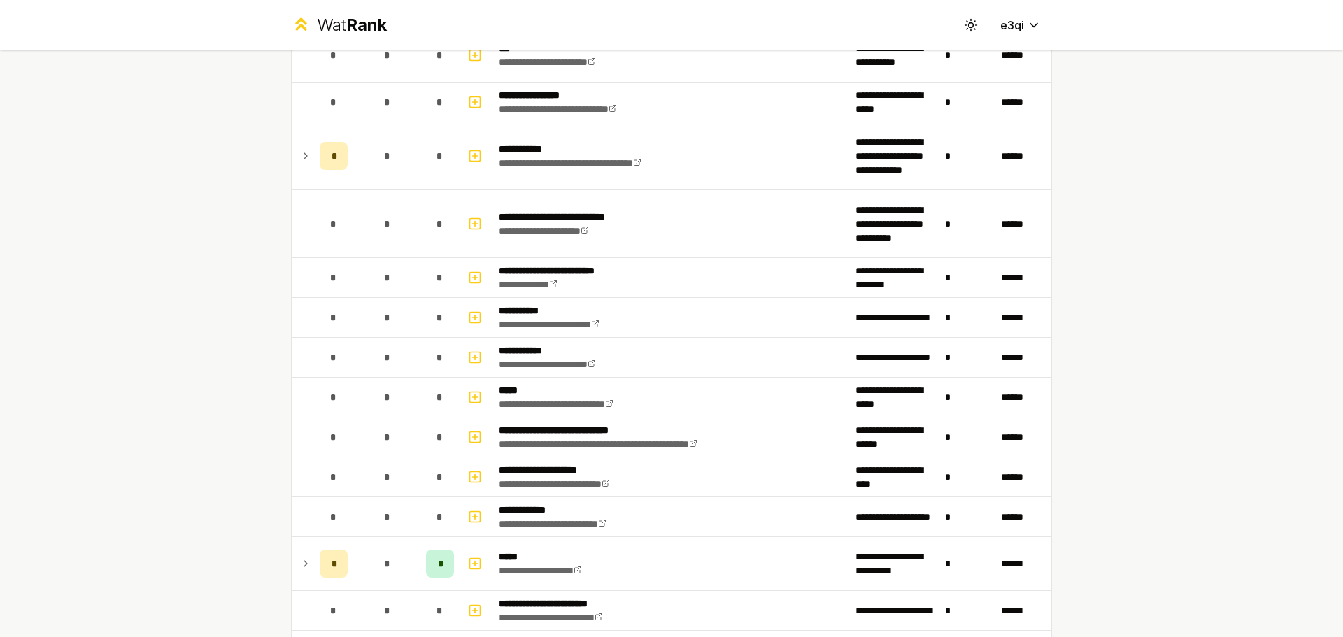
scroll to position [1544, 0]
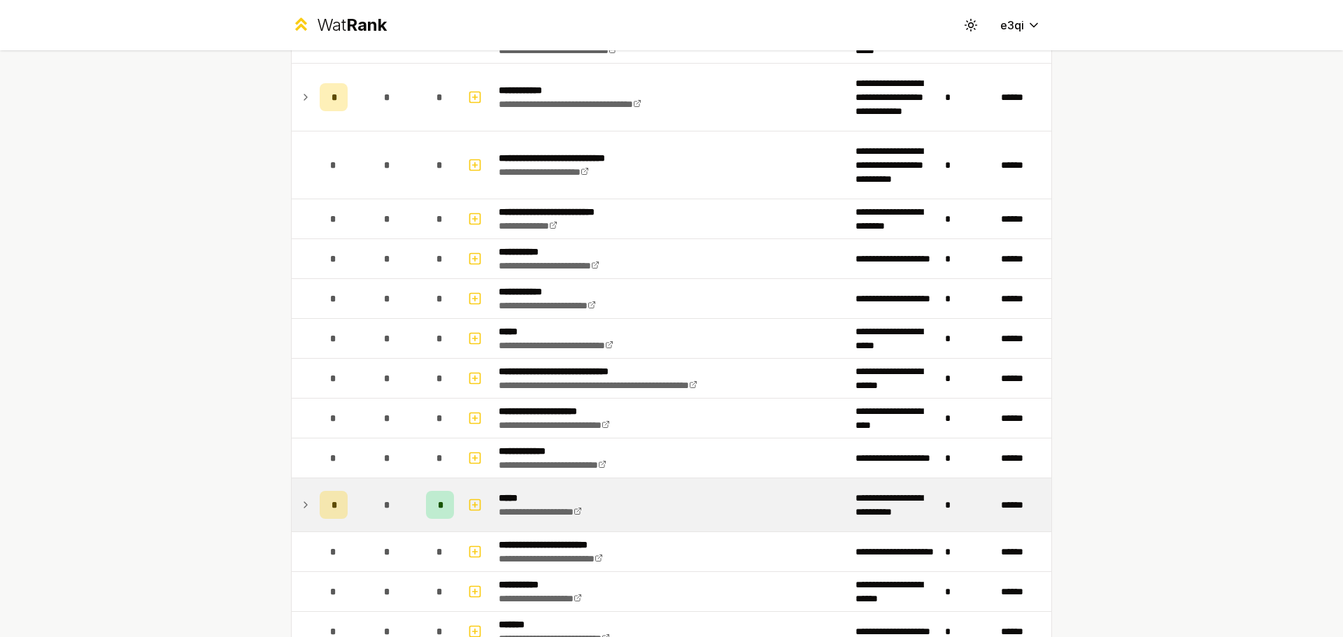
click at [325, 505] on div "*" at bounding box center [334, 505] width 28 height 28
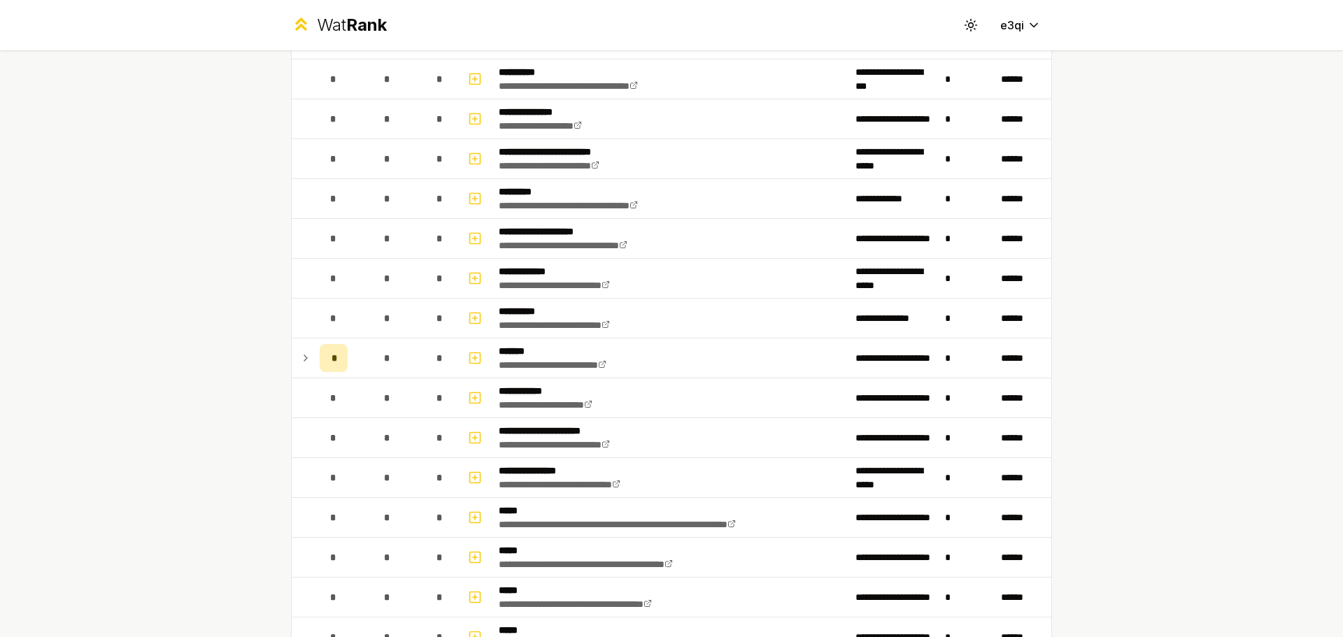
scroll to position [0, 0]
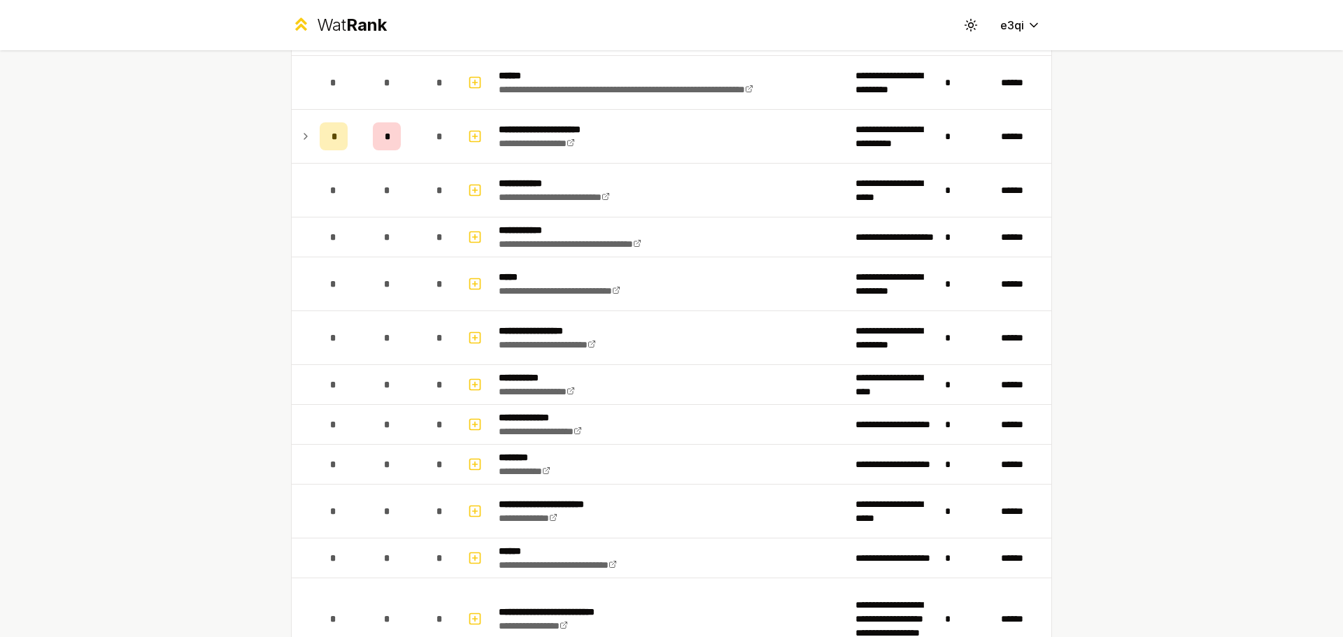
scroll to position [2290, 0]
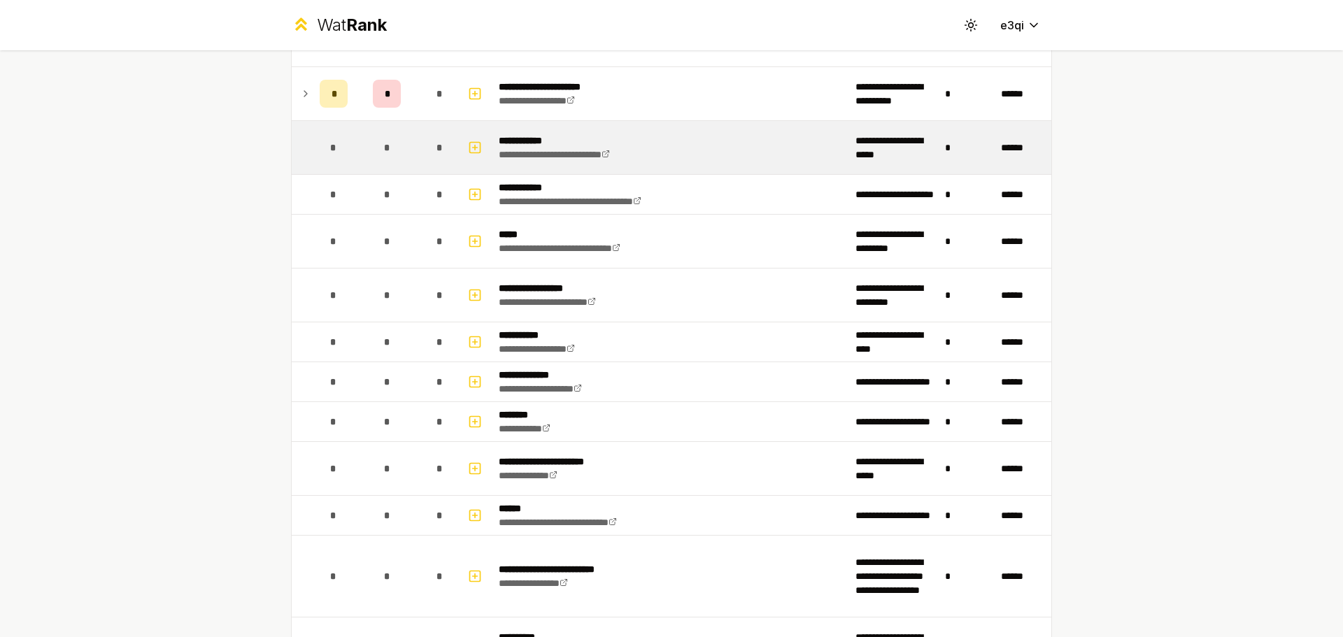
click at [563, 133] on td "**********" at bounding box center [671, 147] width 357 height 53
click at [334, 142] on div "*" at bounding box center [334, 148] width 28 height 28
click at [475, 141] on icon "button" at bounding box center [475, 147] width 14 height 17
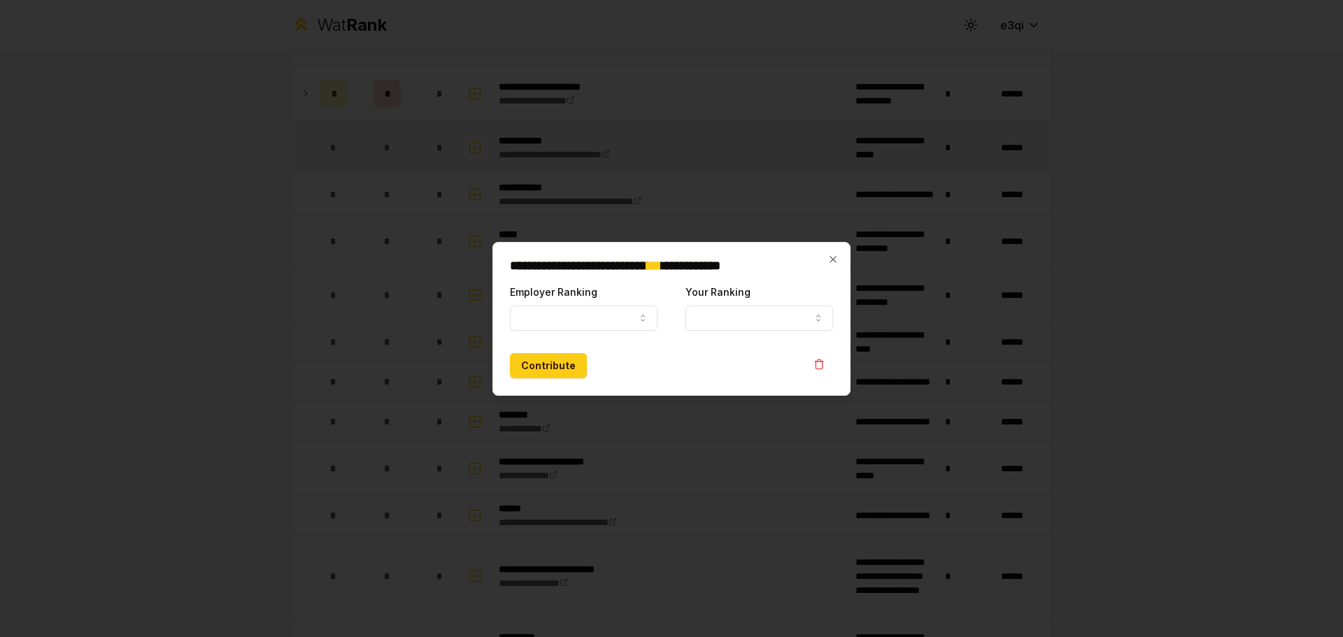
select select
click at [632, 327] on button "Employer Ranking" at bounding box center [584, 318] width 148 height 25
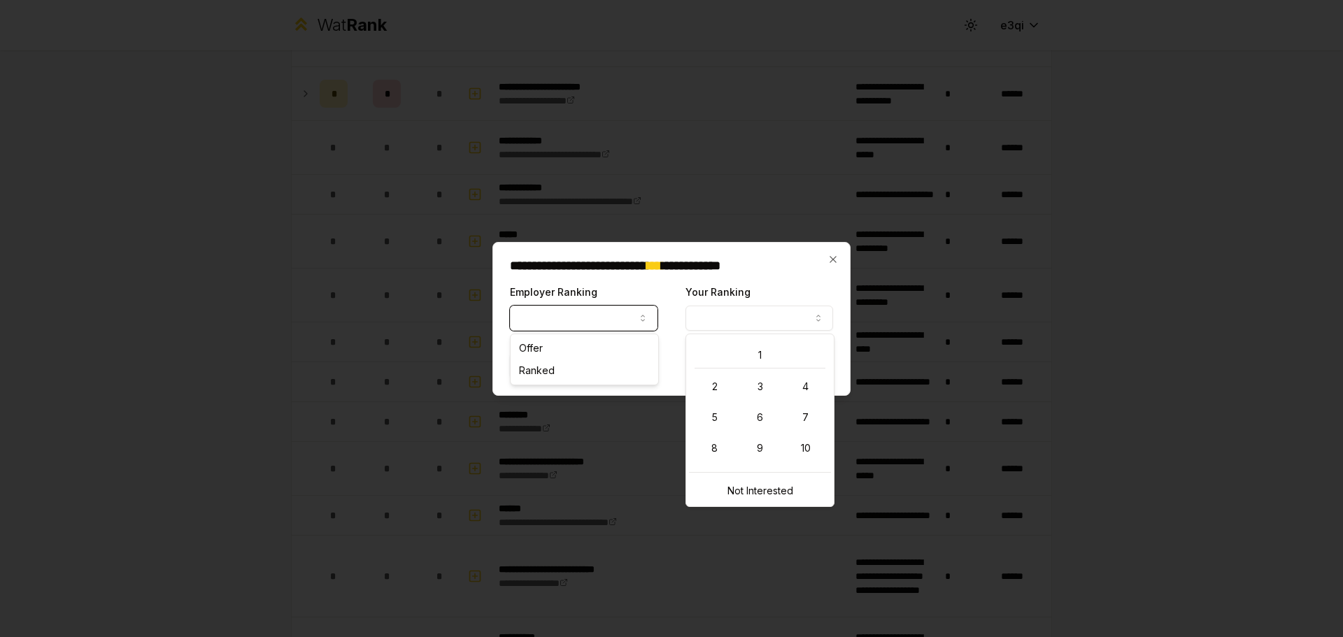
click at [704, 316] on button "Your Ranking" at bounding box center [760, 318] width 148 height 25
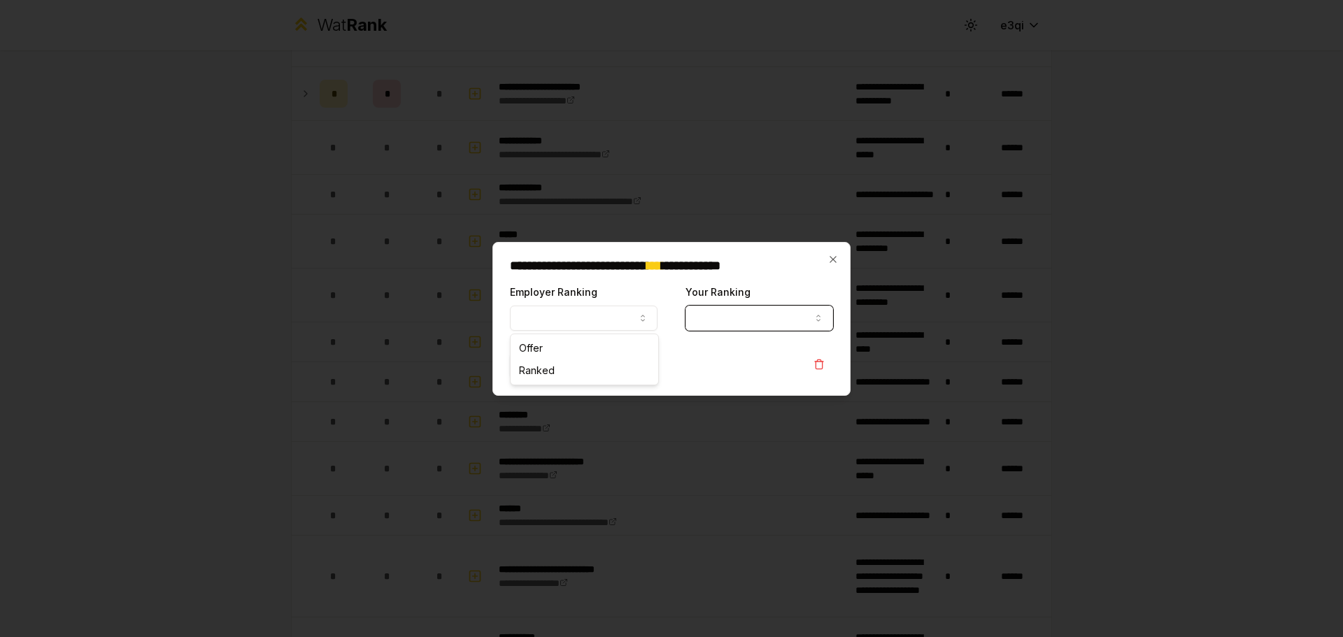
click at [826, 261] on h2 "**********" at bounding box center [671, 266] width 323 height 13
click at [831, 261] on icon "button" at bounding box center [833, 259] width 6 height 6
